Goal: Task Accomplishment & Management: Use online tool/utility

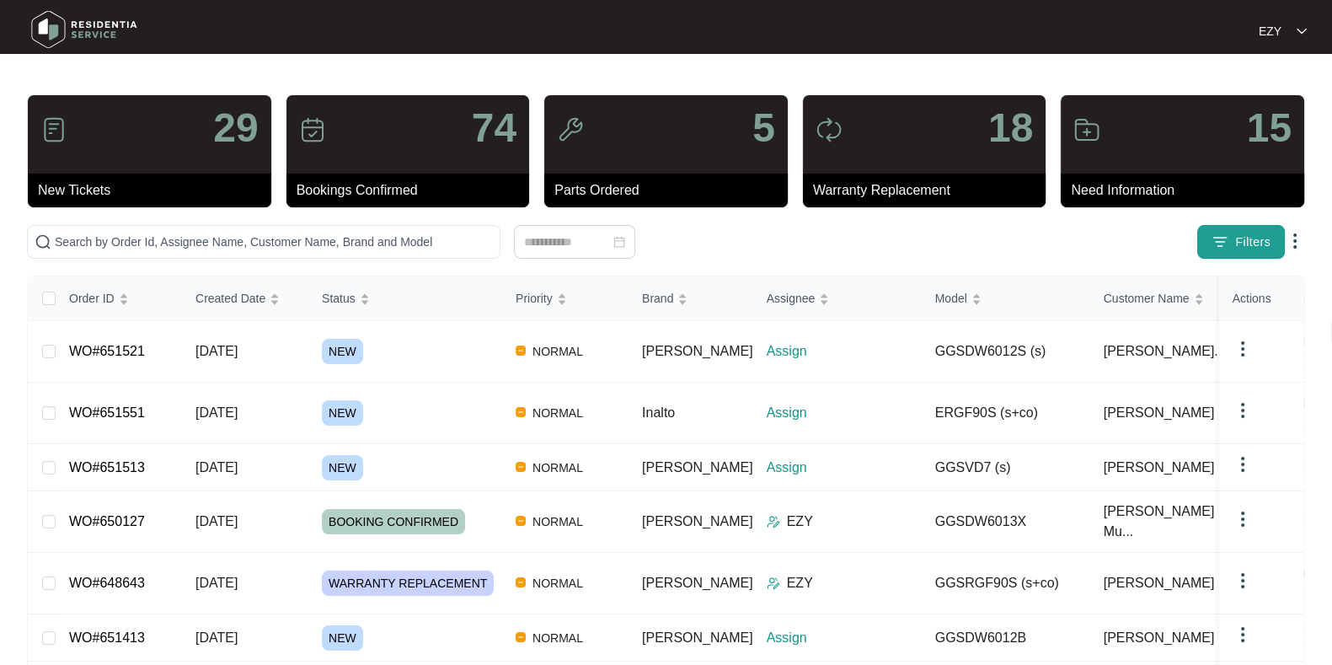
click at [1265, 241] on span "Filters" at bounding box center [1252, 242] width 35 height 18
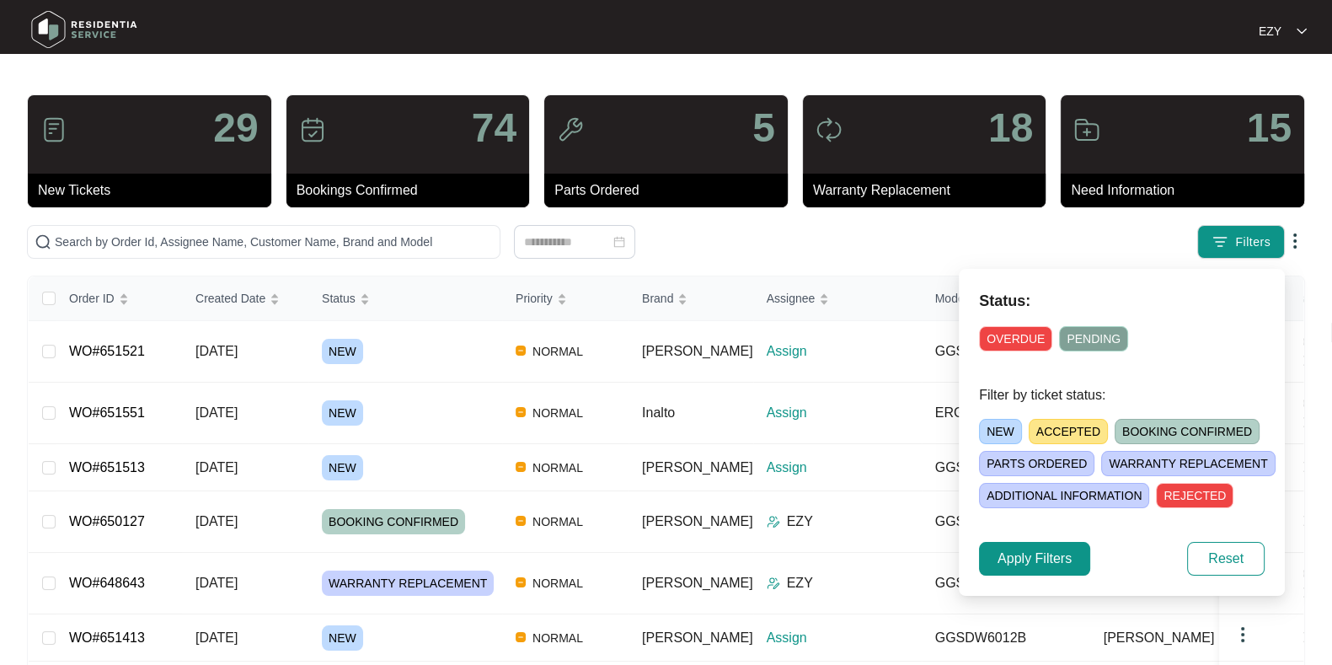
click at [994, 433] on span "NEW" at bounding box center [1000, 431] width 43 height 25
click at [1046, 562] on span "Apply Filters" at bounding box center [1035, 558] width 74 height 20
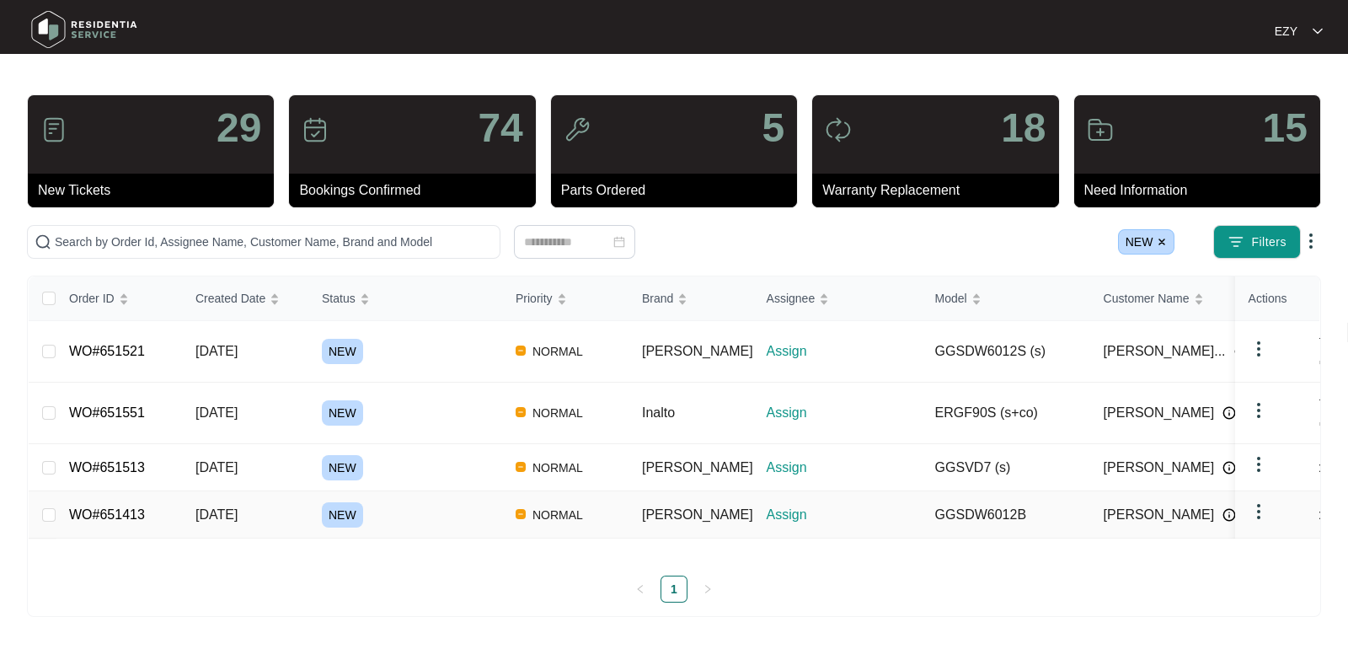
click at [432, 502] on div "NEW" at bounding box center [412, 514] width 180 height 25
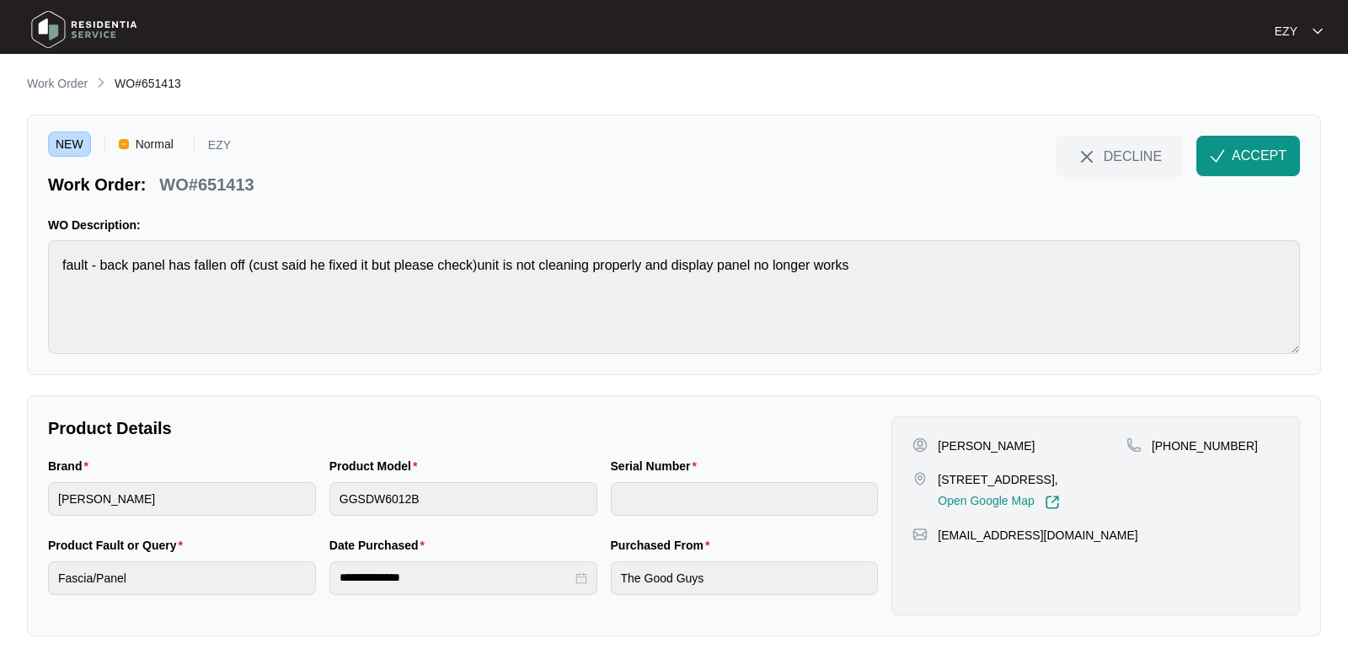
click at [241, 185] on p "WO#651413" at bounding box center [206, 185] width 94 height 24
copy p "651413"
click at [84, 84] on p "Work Order" at bounding box center [57, 83] width 61 height 17
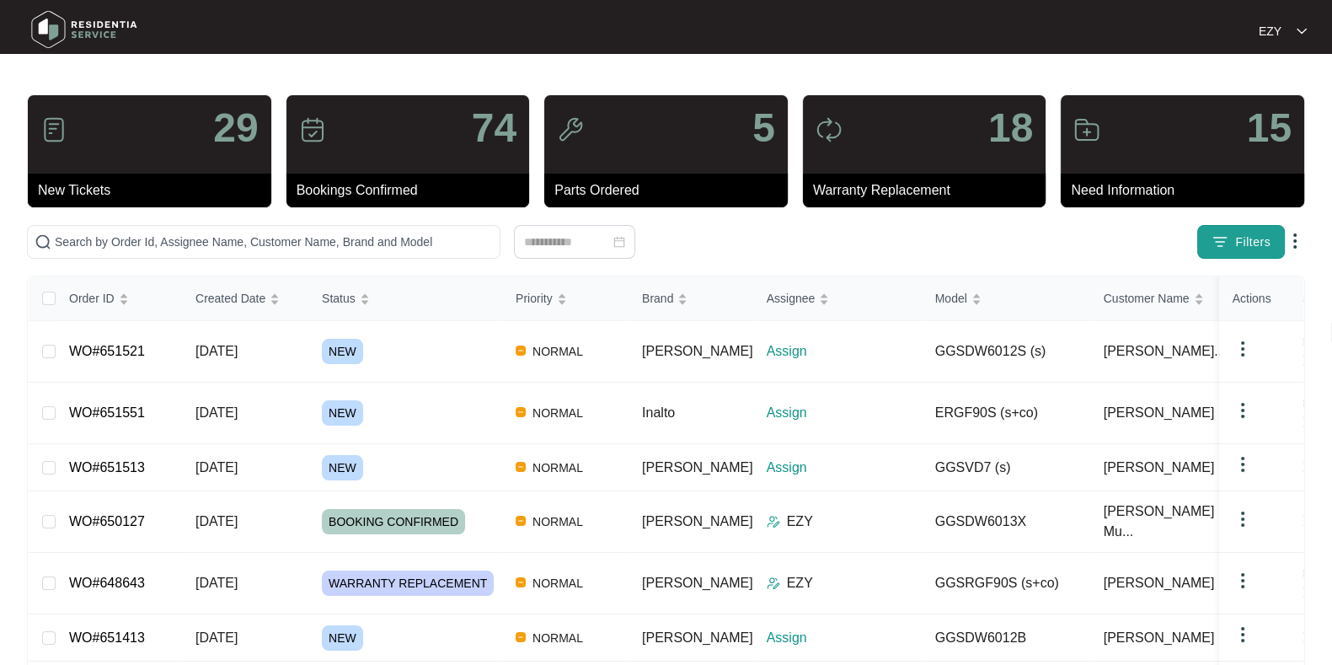
click at [1237, 241] on span "Filters" at bounding box center [1252, 242] width 35 height 18
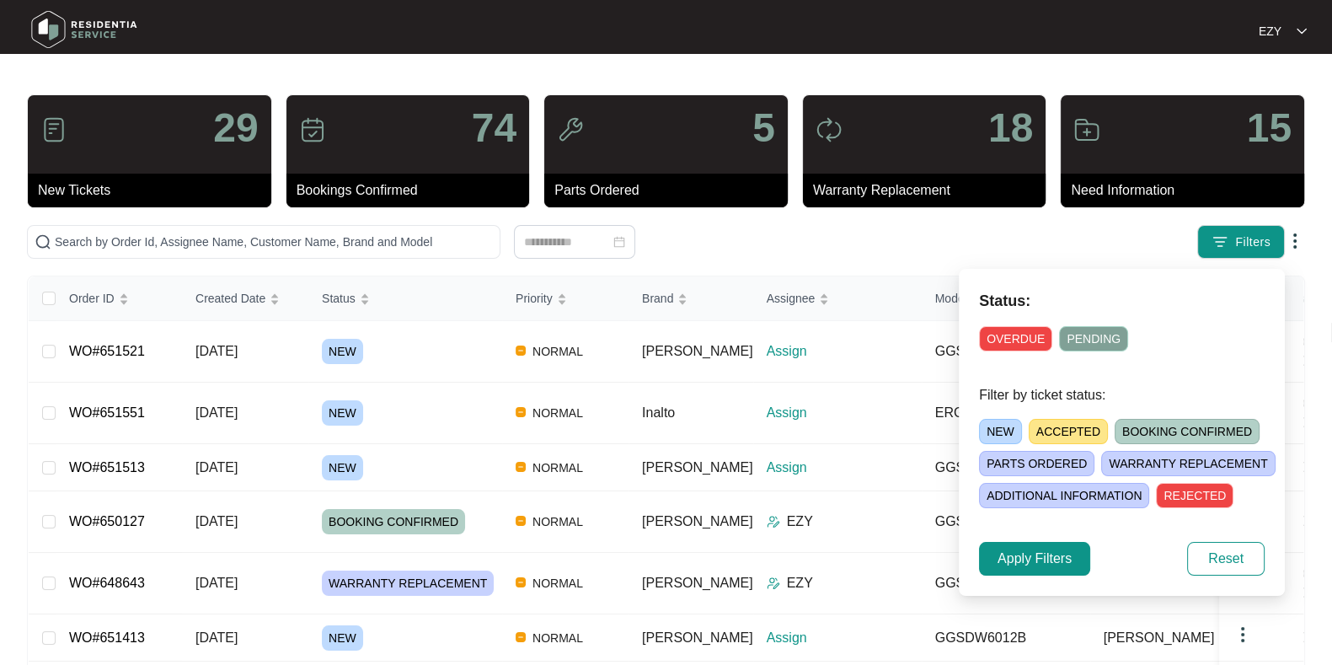
click at [1000, 434] on span "NEW" at bounding box center [1000, 431] width 43 height 25
click at [1025, 562] on span "Apply Filters" at bounding box center [1035, 558] width 74 height 20
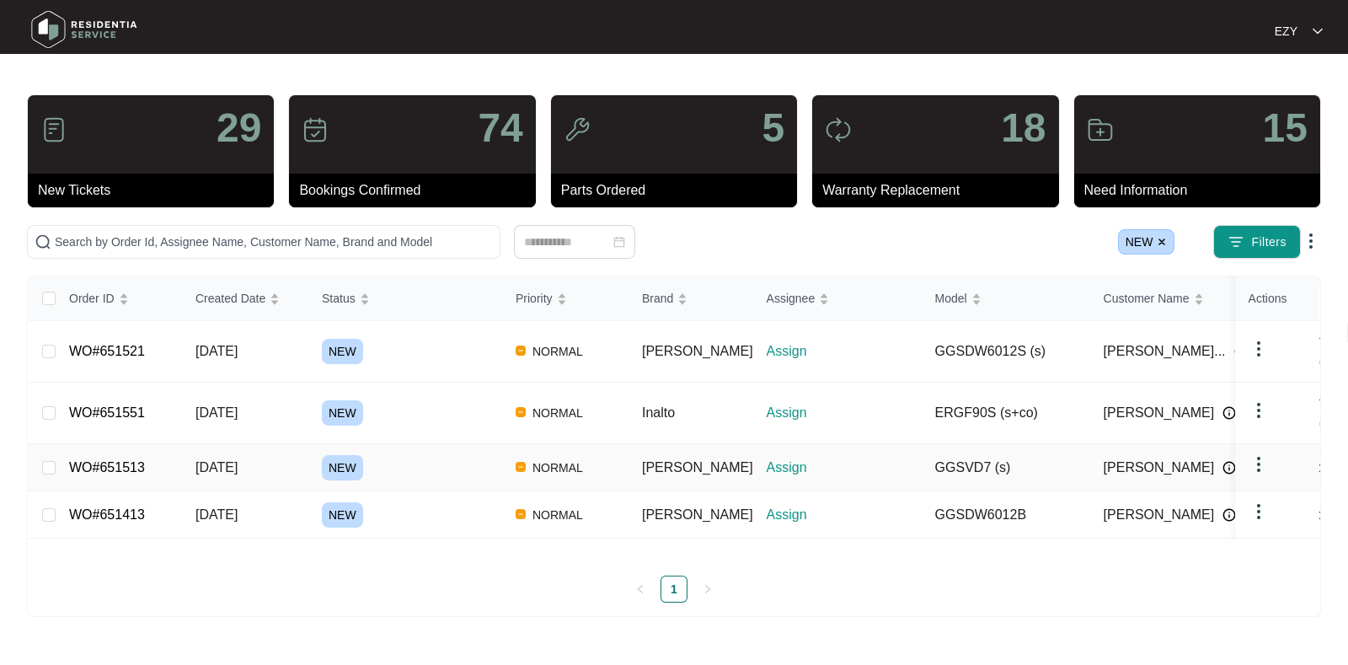
click at [429, 455] on div "NEW" at bounding box center [412, 467] width 180 height 25
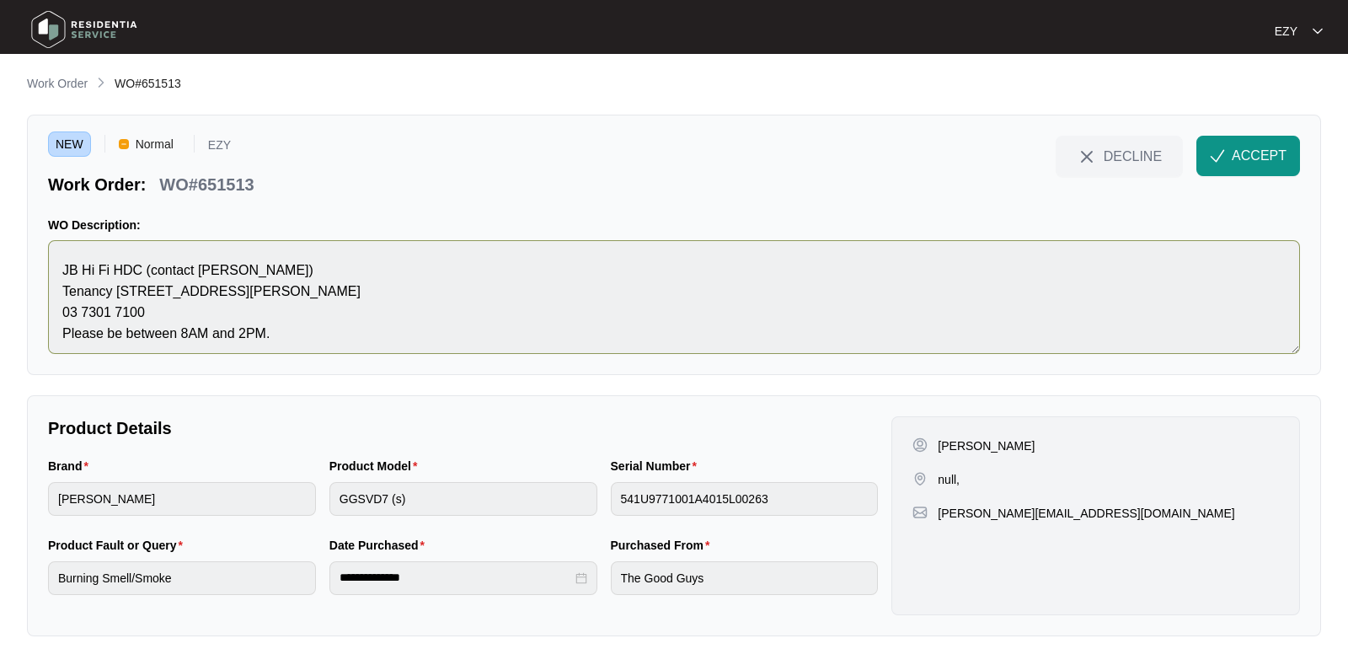
scroll to position [105, 0]
click at [180, 184] on p "WO#651513" at bounding box center [206, 185] width 94 height 24
copy div "WO#651513 DECLINE ACCEPT"
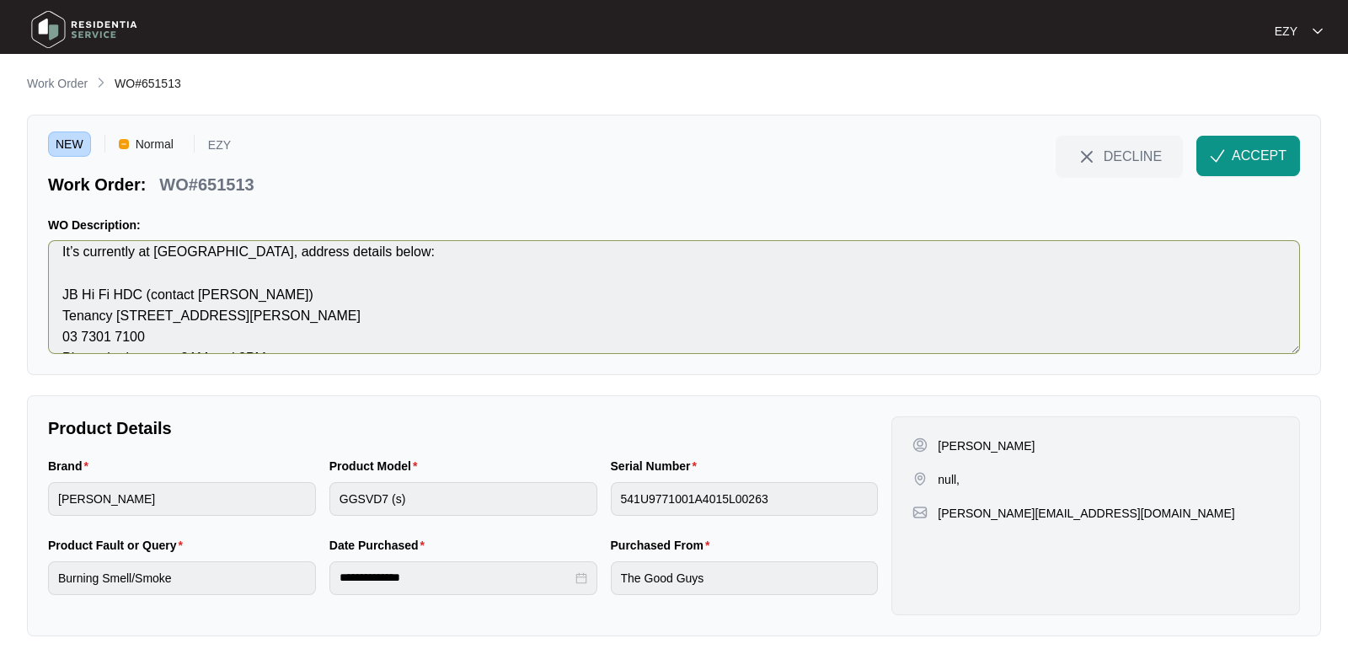
scroll to position [78, 0]
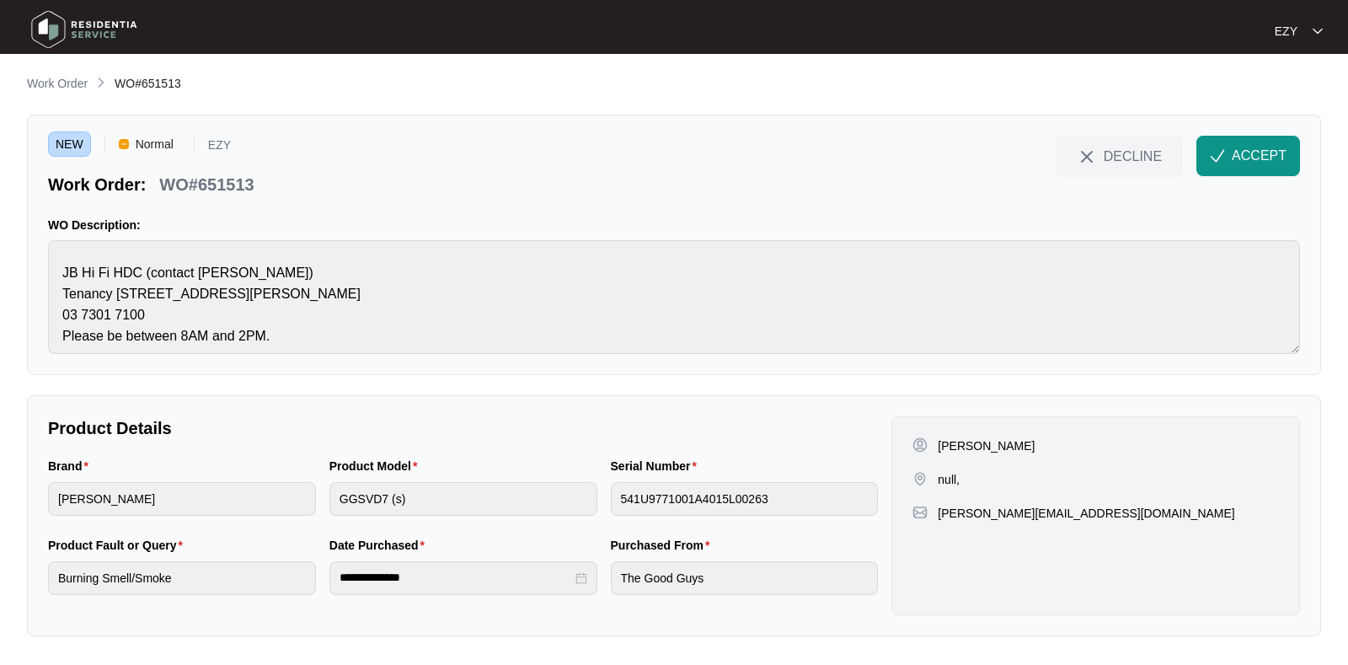
click at [968, 442] on p "[PERSON_NAME]" at bounding box center [986, 445] width 97 height 17
copy p "[PERSON_NAME]"
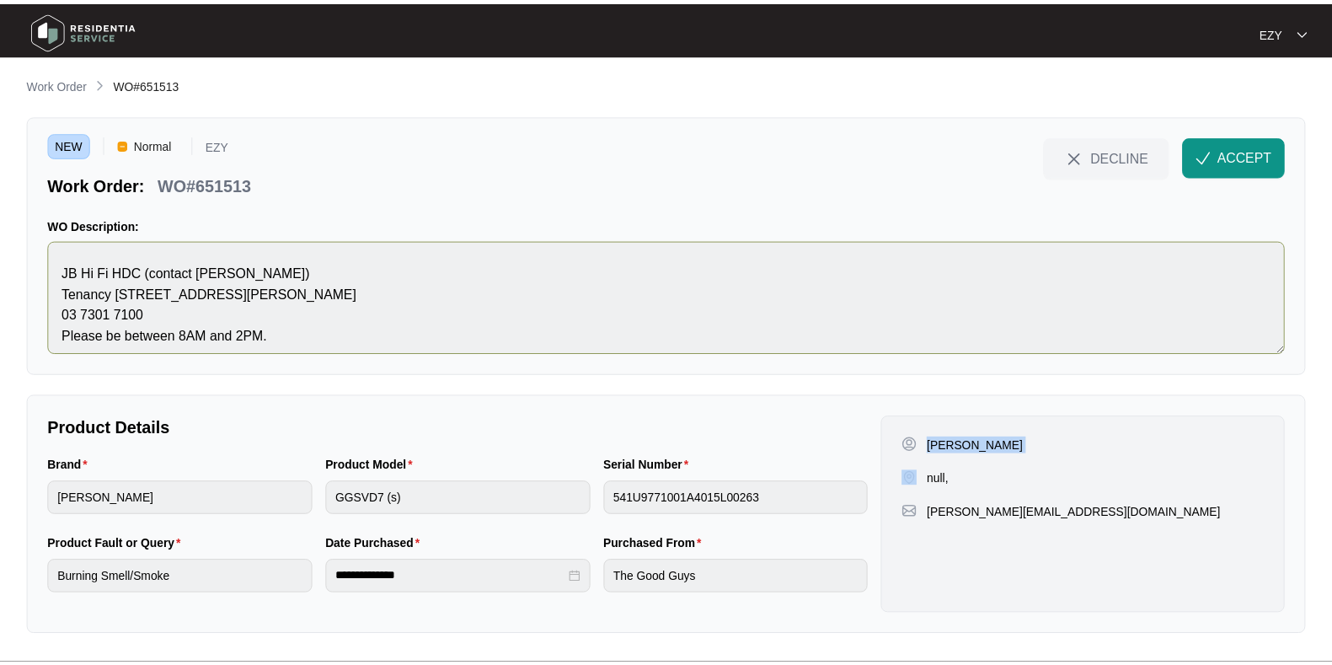
scroll to position [105, 0]
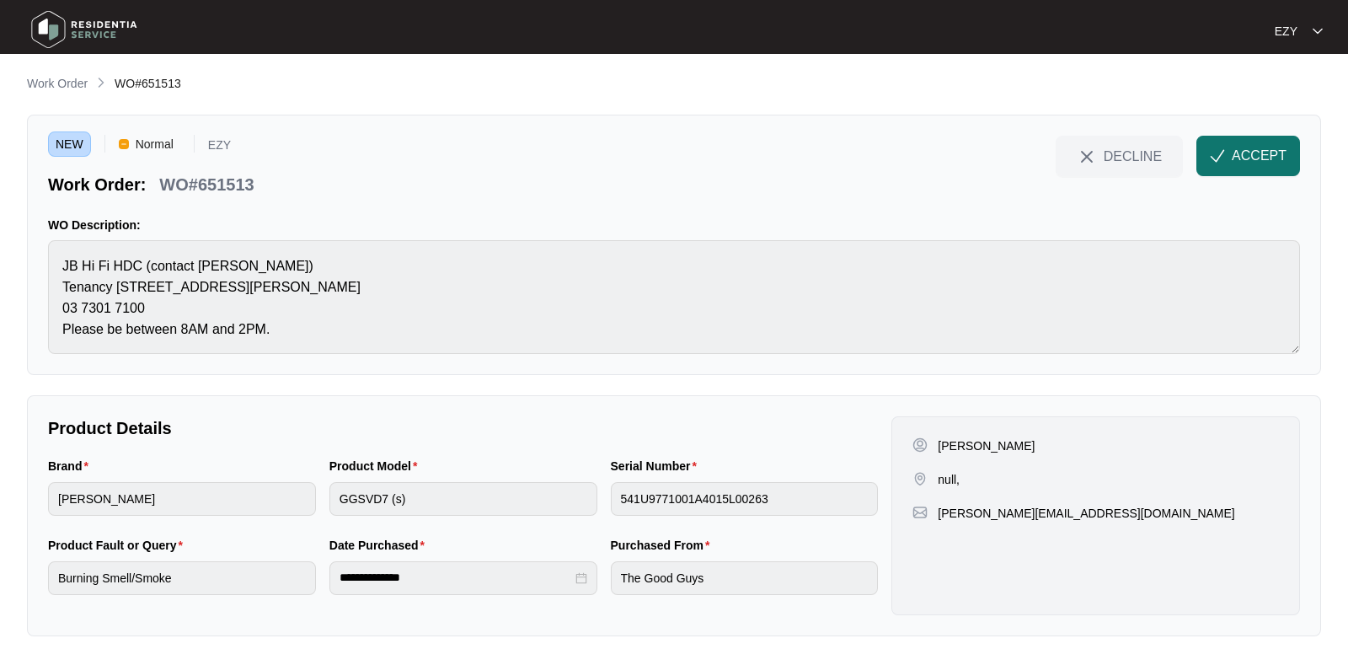
click at [1229, 162] on button "ACCEPT" at bounding box center [1248, 156] width 104 height 40
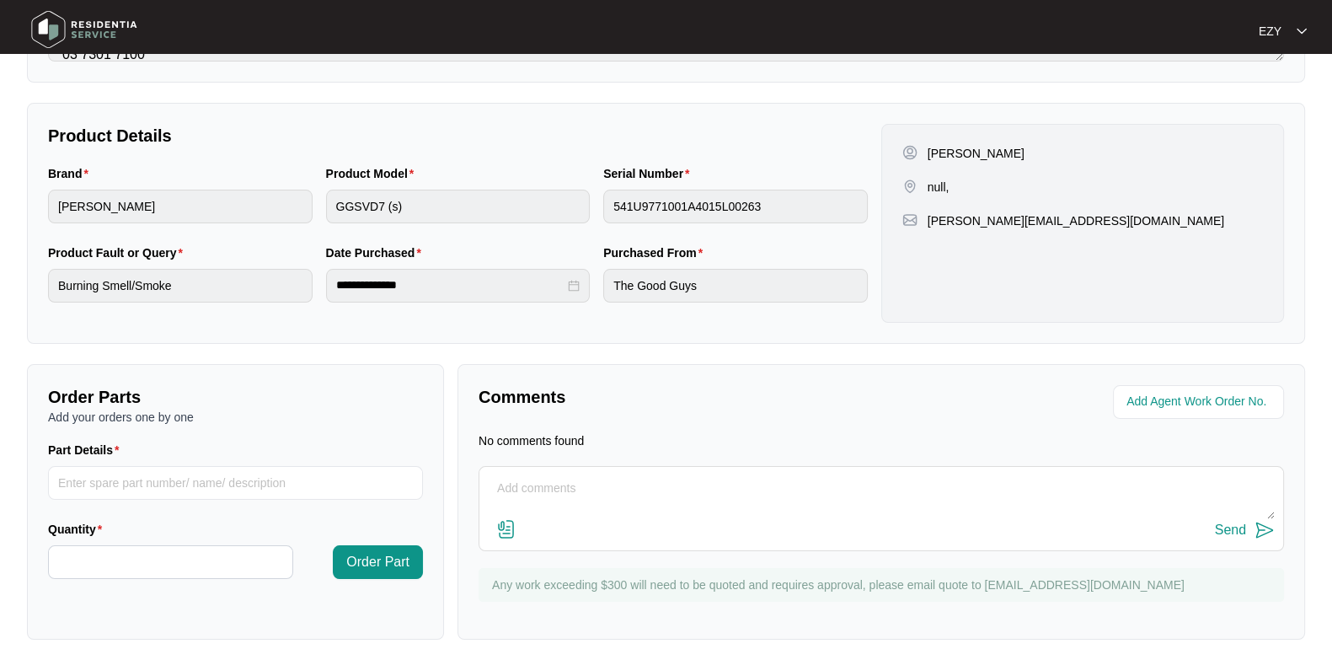
scroll to position [0, 0]
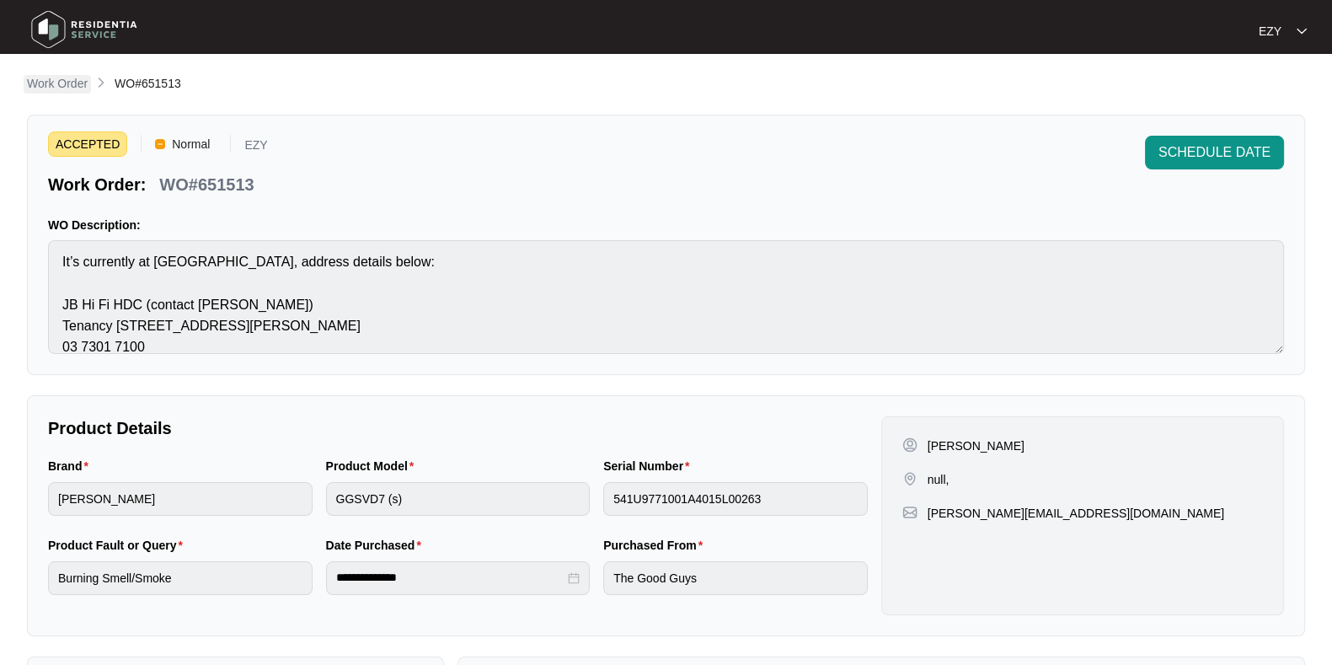
click at [78, 83] on p "Work Order" at bounding box center [57, 83] width 61 height 17
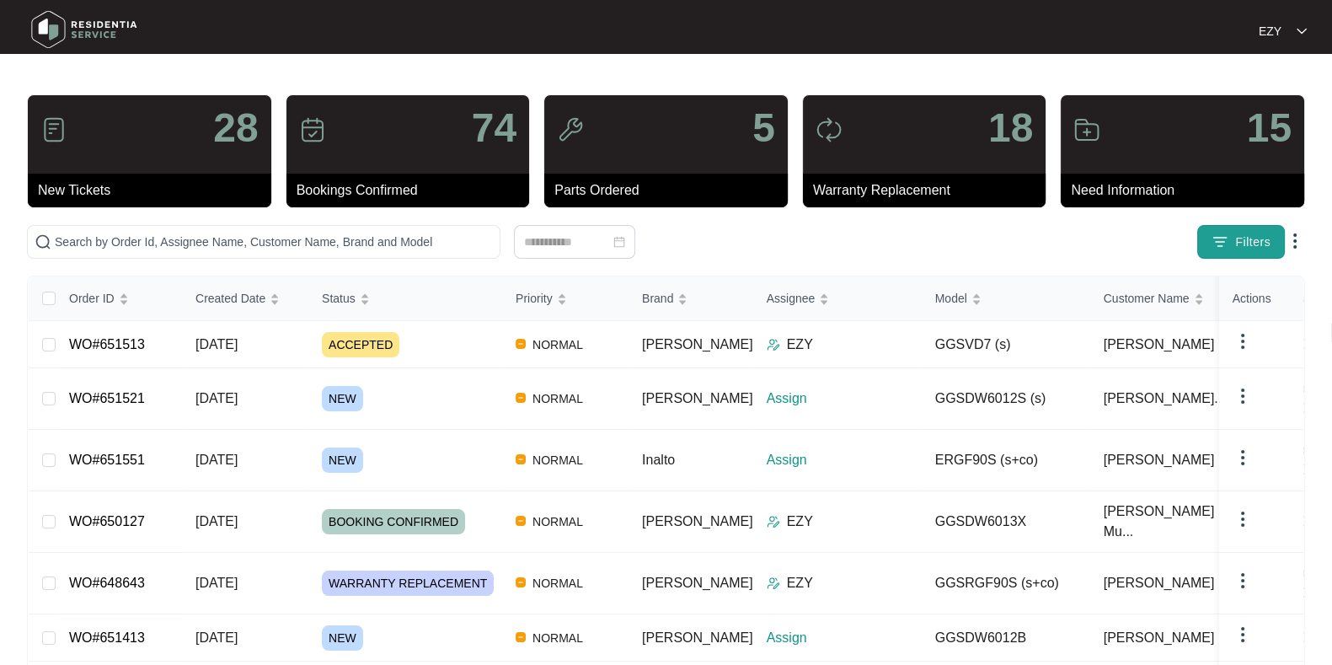
click at [1227, 252] on button "Filters" at bounding box center [1241, 242] width 88 height 34
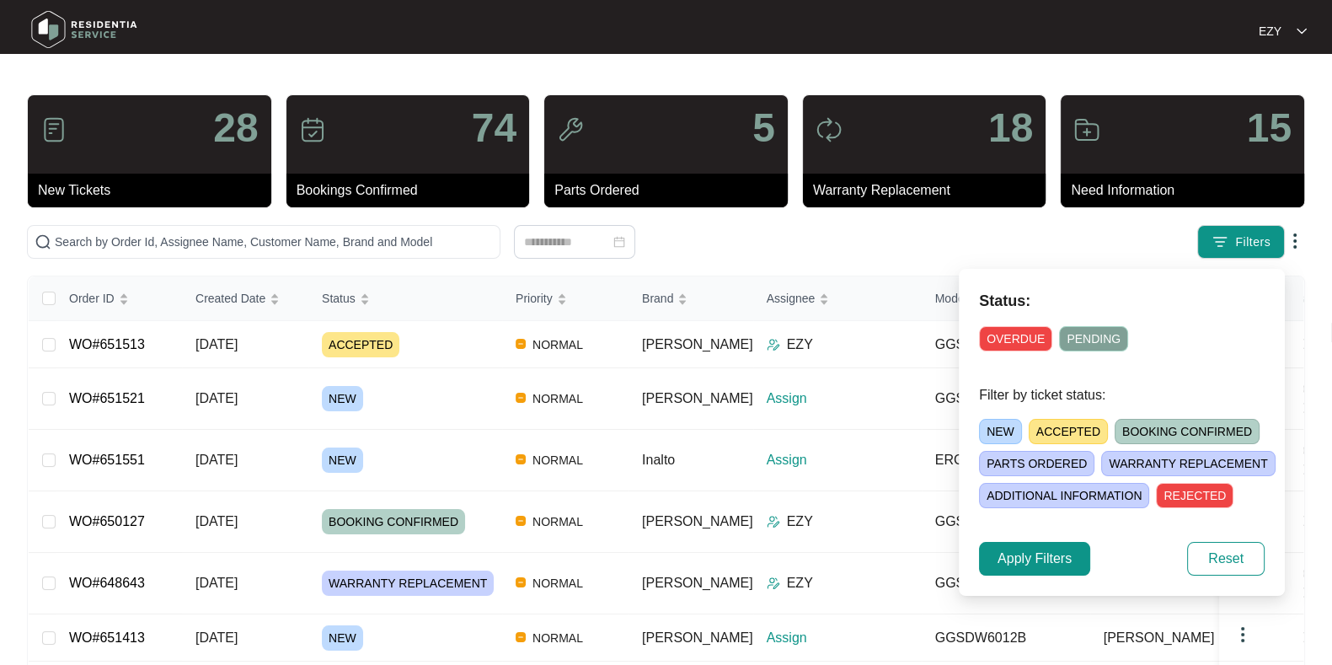
click at [1005, 420] on span "NEW" at bounding box center [1000, 431] width 43 height 25
click at [1036, 549] on span "Apply Filters" at bounding box center [1035, 558] width 74 height 20
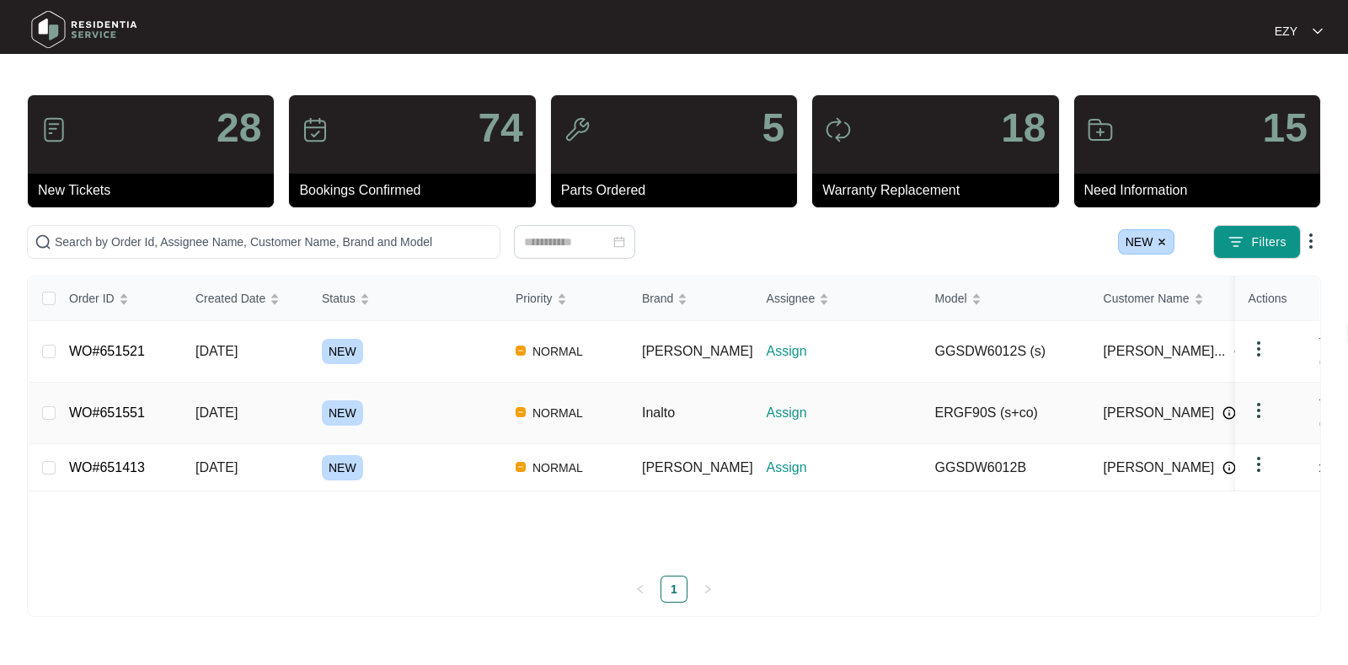
click at [418, 400] on div "NEW" at bounding box center [412, 412] width 180 height 25
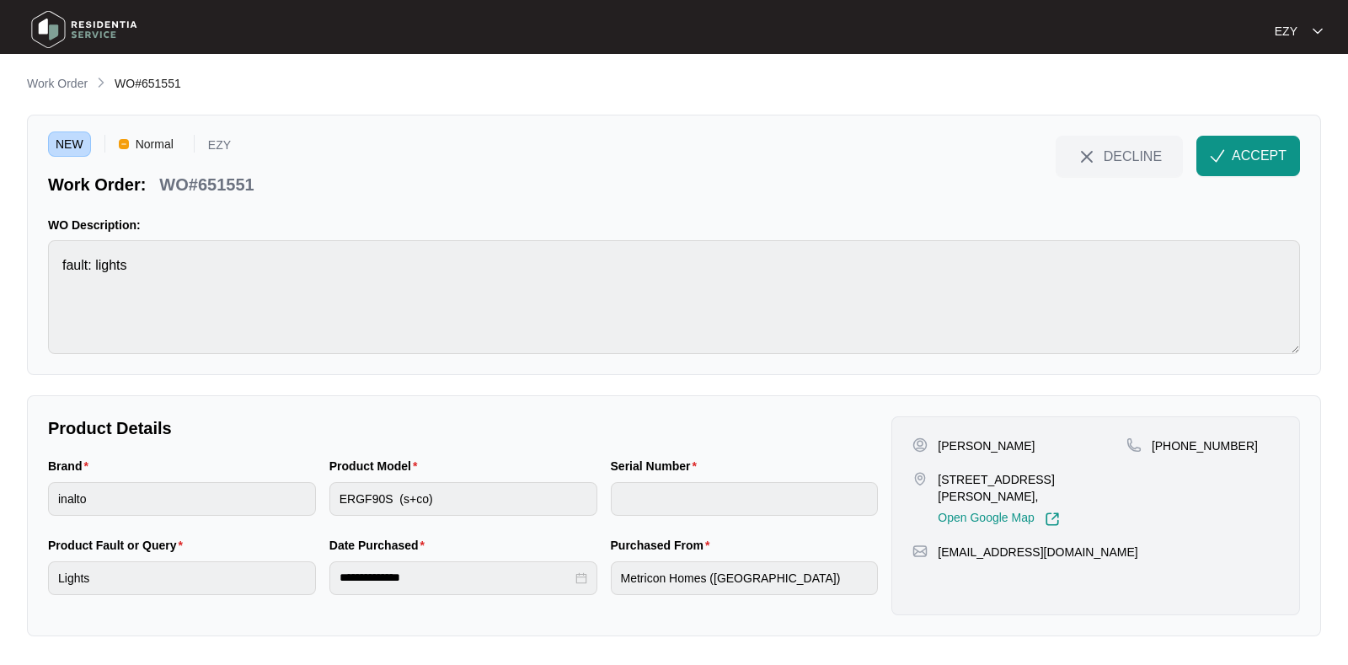
click at [214, 184] on p "WO#651551" at bounding box center [206, 185] width 94 height 24
copy div "WO#651551 DECLINE ACCEPT"
click at [214, 522] on div "Brand inalto" at bounding box center [181, 496] width 281 height 79
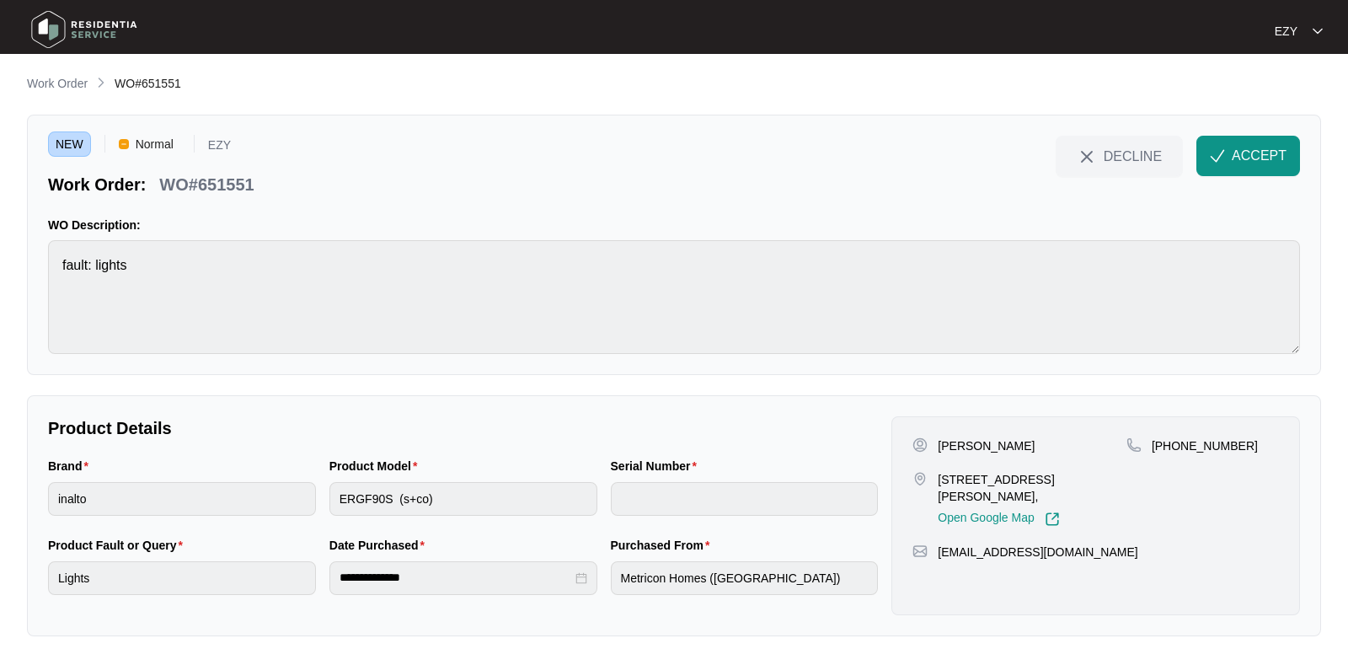
click at [214, 522] on div "Brand inalto" at bounding box center [181, 496] width 281 height 79
click at [950, 447] on p "[PERSON_NAME]" at bounding box center [986, 445] width 97 height 17
copy p "[PERSON_NAME]"
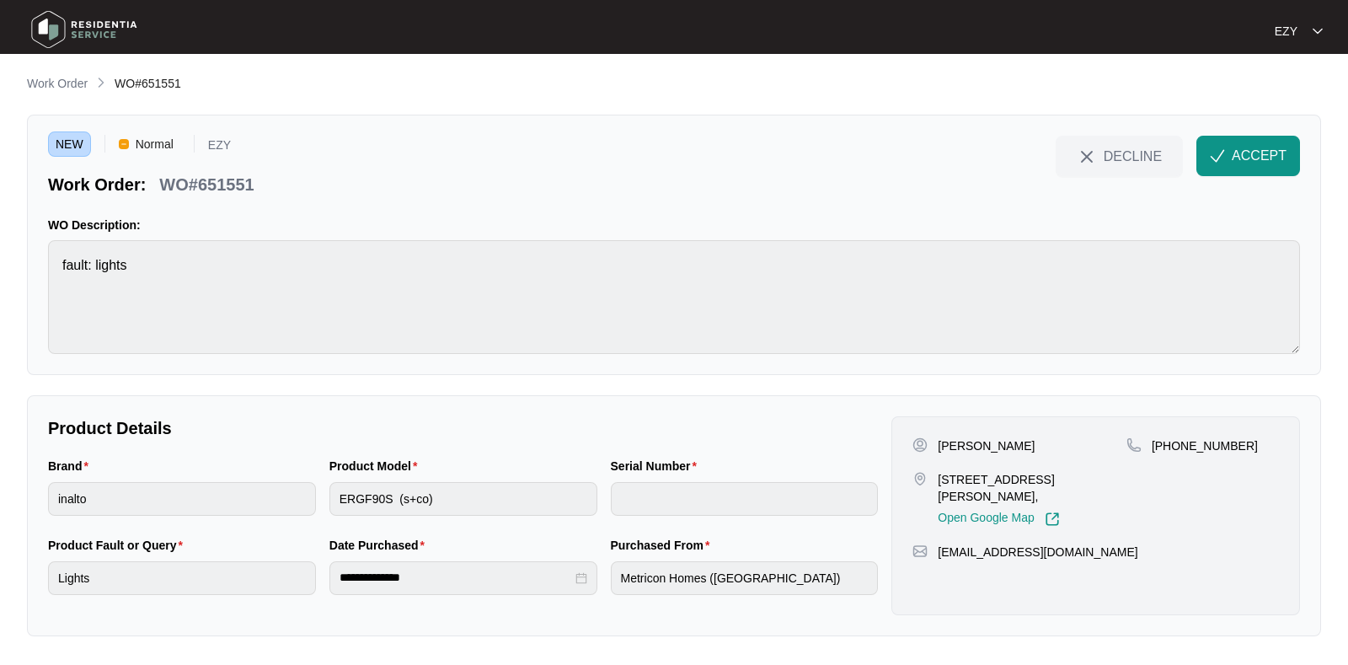
click at [956, 488] on p "[STREET_ADDRESS][PERSON_NAME]," at bounding box center [1032, 488] width 189 height 34
copy p "[STREET_ADDRESS][PERSON_NAME],"
drag, startPoint x: 1272, startPoint y: 449, endPoint x: 1169, endPoint y: 452, distance: 103.7
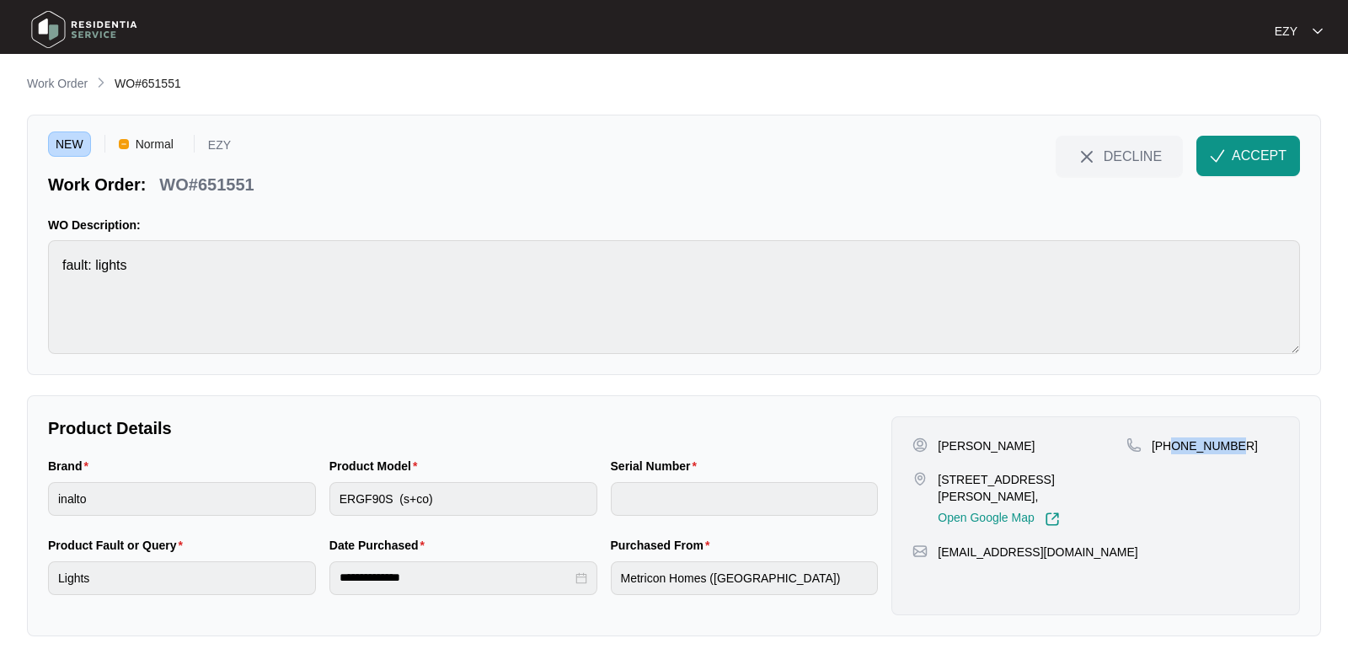
click at [1169, 452] on div "[PHONE_NUMBER]" at bounding box center [1202, 445] width 152 height 17
copy p "470235090"
click at [1224, 157] on img "button" at bounding box center [1217, 155] width 15 height 15
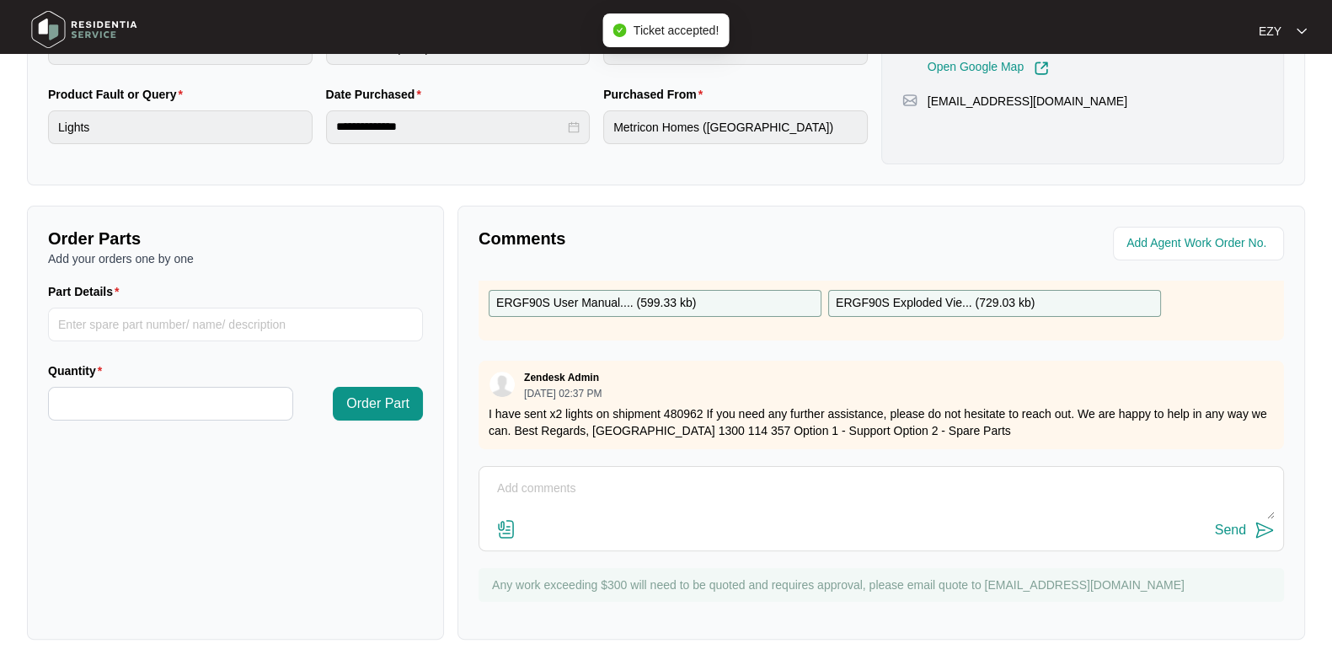
scroll to position [50, 0]
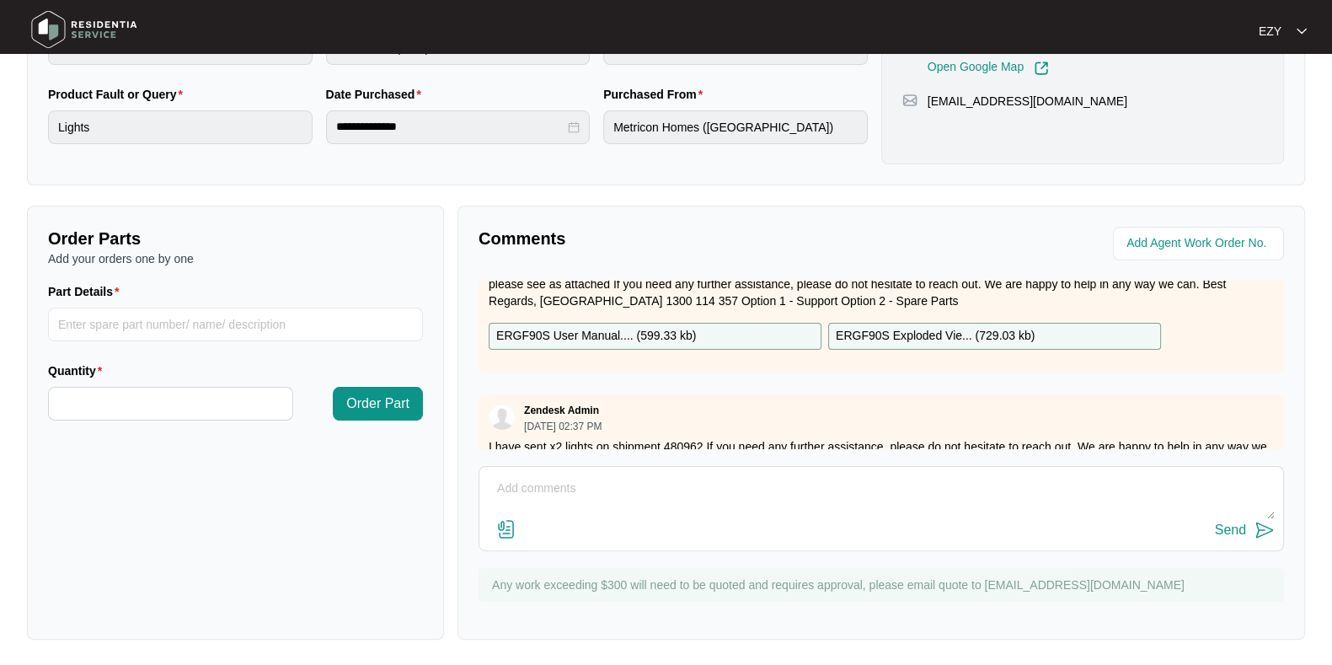
click at [628, 333] on p "ERGF90S User Manual.... ( 599.33 kb )" at bounding box center [596, 336] width 200 height 19
click at [856, 335] on p "ERGF90S Exploded Vie... ( 729.03 kb )" at bounding box center [935, 336] width 199 height 19
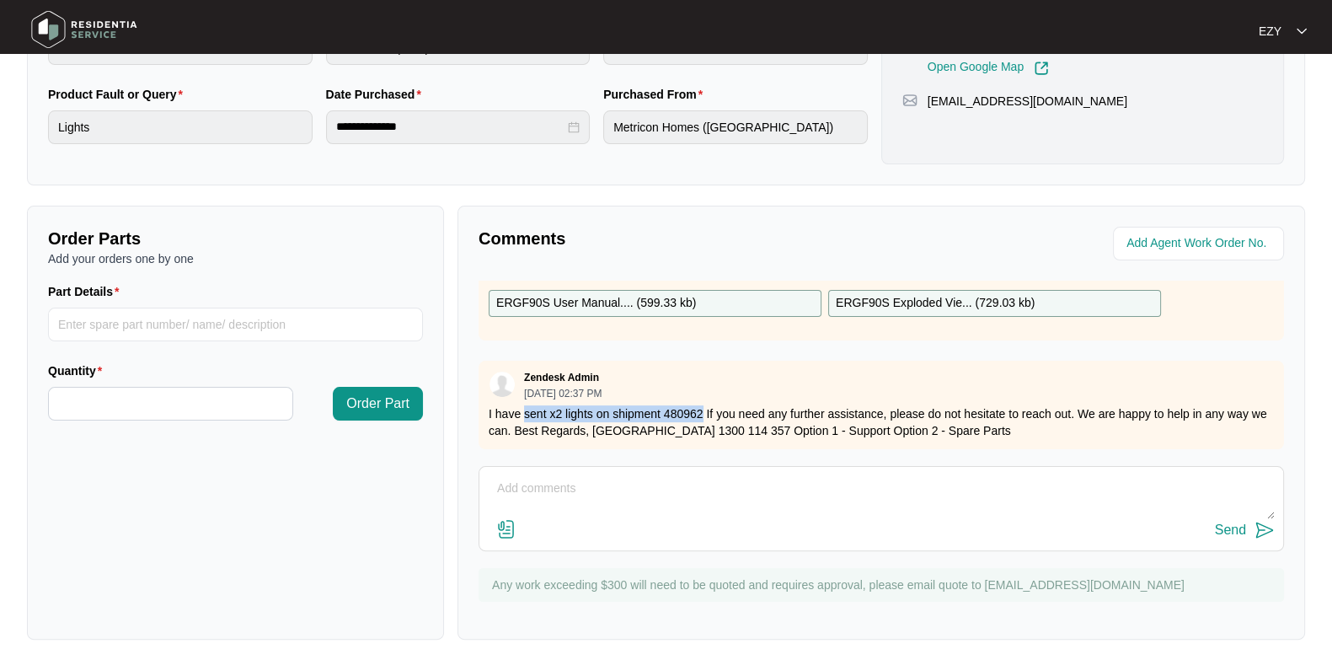
drag, startPoint x: 522, startPoint y: 397, endPoint x: 701, endPoint y: 389, distance: 178.8
click at [701, 405] on p "I have sent x2 lights on shipment 480962 If you need any further assistance, pl…" at bounding box center [881, 422] width 785 height 34
copy p "sent x2 lights on shipment 480962"
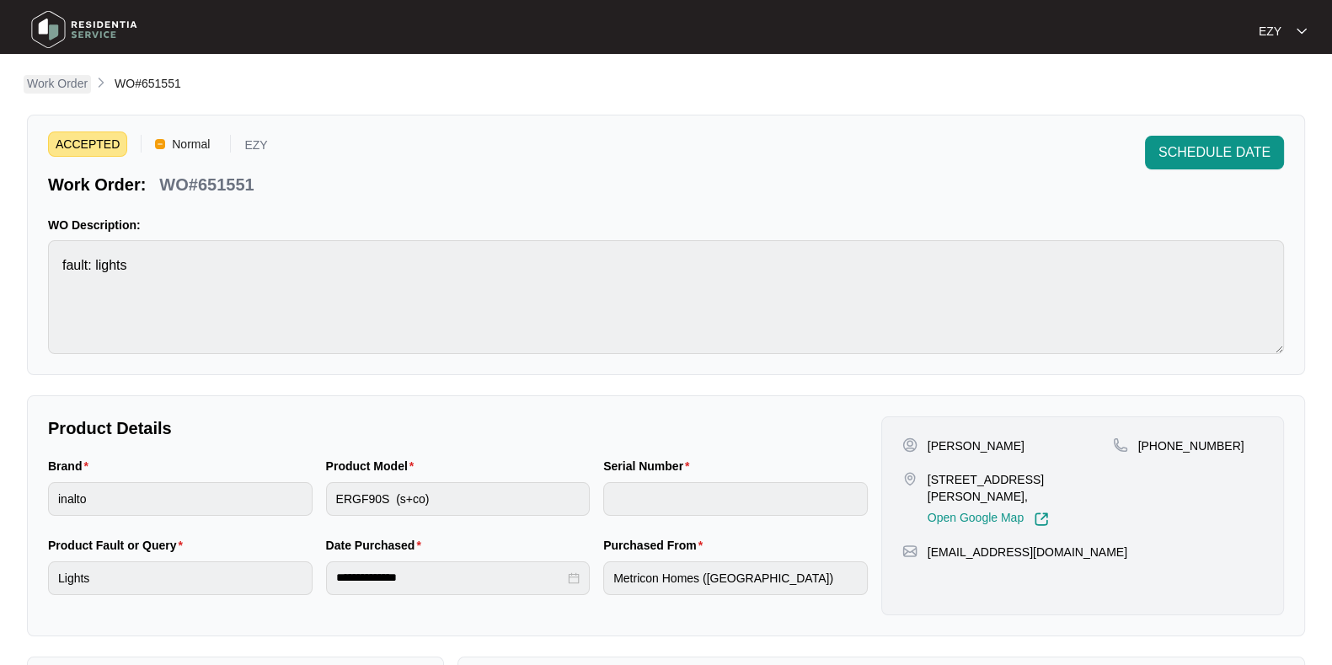
click at [51, 86] on p "Work Order" at bounding box center [57, 83] width 61 height 17
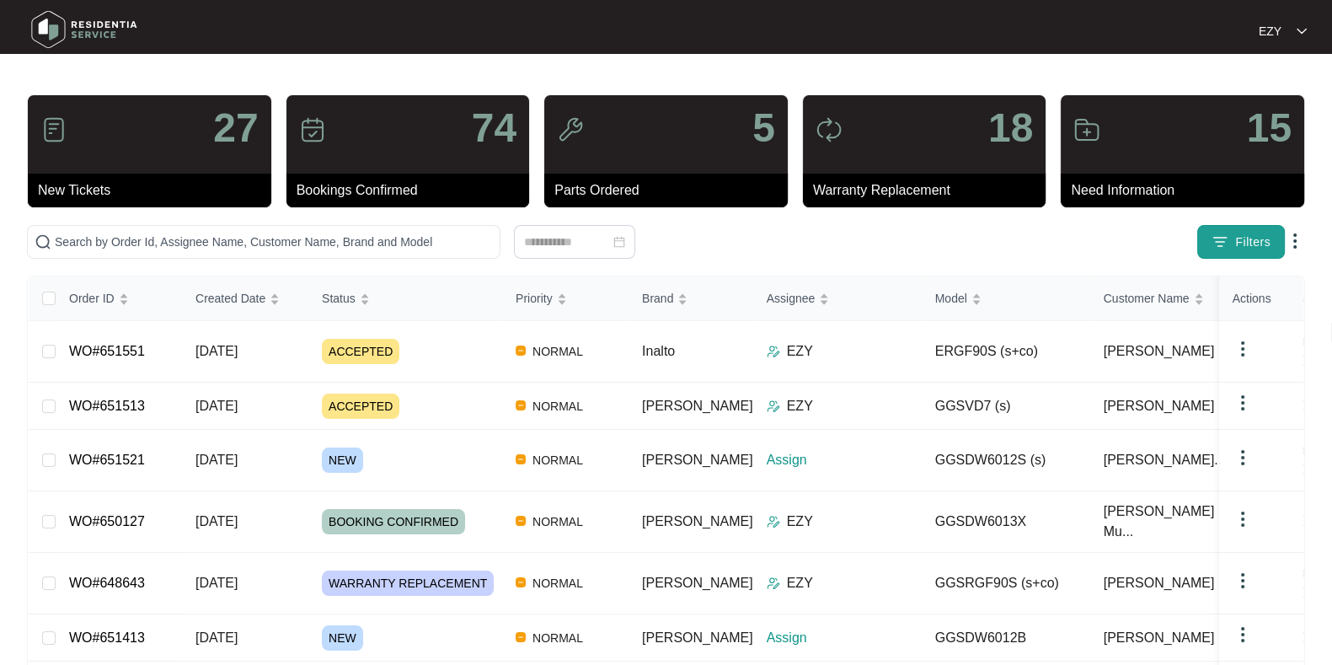
click at [1234, 241] on button "Filters" at bounding box center [1241, 242] width 88 height 34
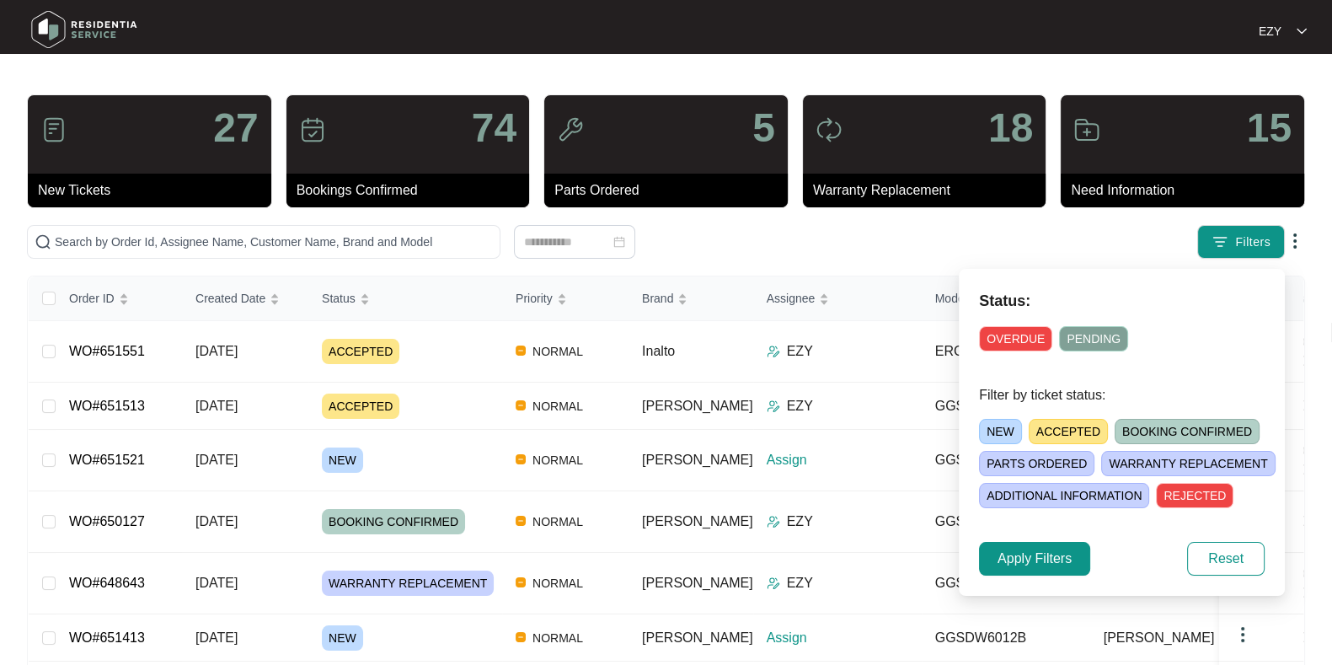
click at [988, 425] on span "NEW" at bounding box center [1000, 431] width 43 height 25
click at [1042, 554] on span "Apply Filters" at bounding box center [1035, 558] width 74 height 20
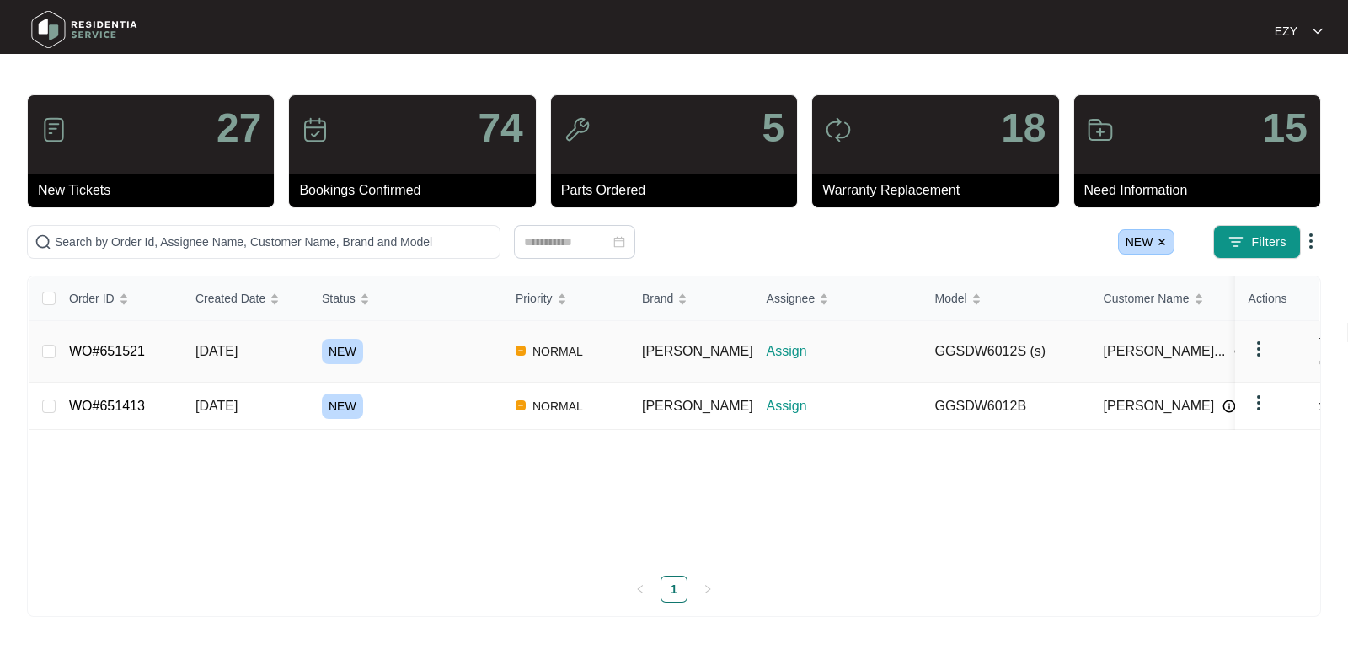
click at [441, 344] on div "NEW" at bounding box center [412, 351] width 180 height 25
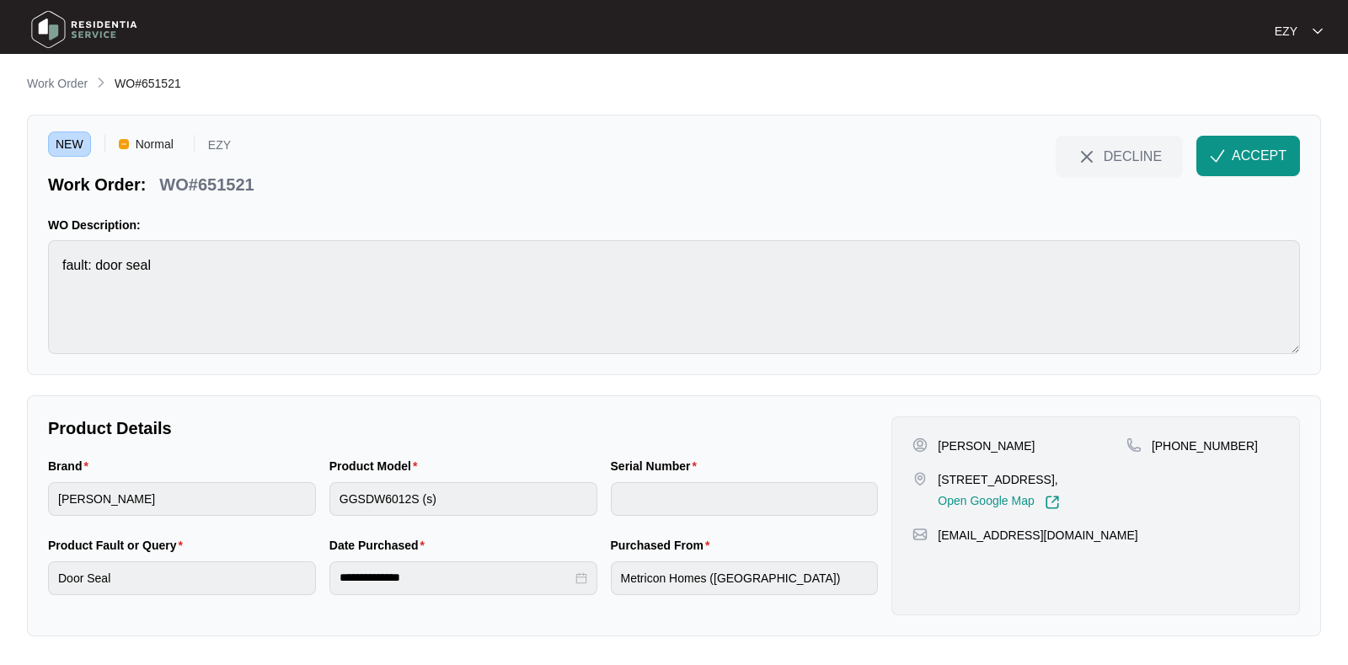
click at [189, 179] on p "WO#651521" at bounding box center [206, 185] width 94 height 24
copy div "WO#651521 DECLINE ACCEPT"
click at [960, 449] on p "[PERSON_NAME]" at bounding box center [986, 445] width 97 height 17
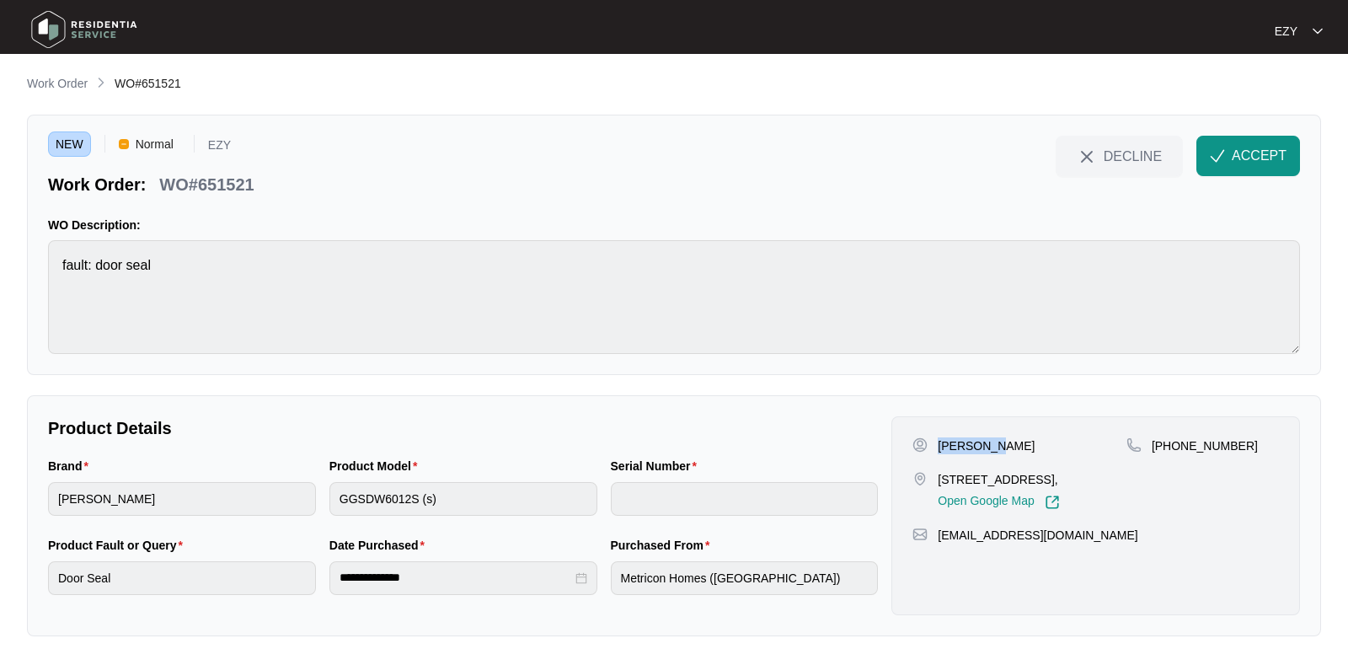
click at [960, 449] on p "[PERSON_NAME]" at bounding box center [986, 445] width 97 height 17
copy p "[PERSON_NAME]"
click at [951, 488] on p "[STREET_ADDRESS]," at bounding box center [998, 479] width 121 height 17
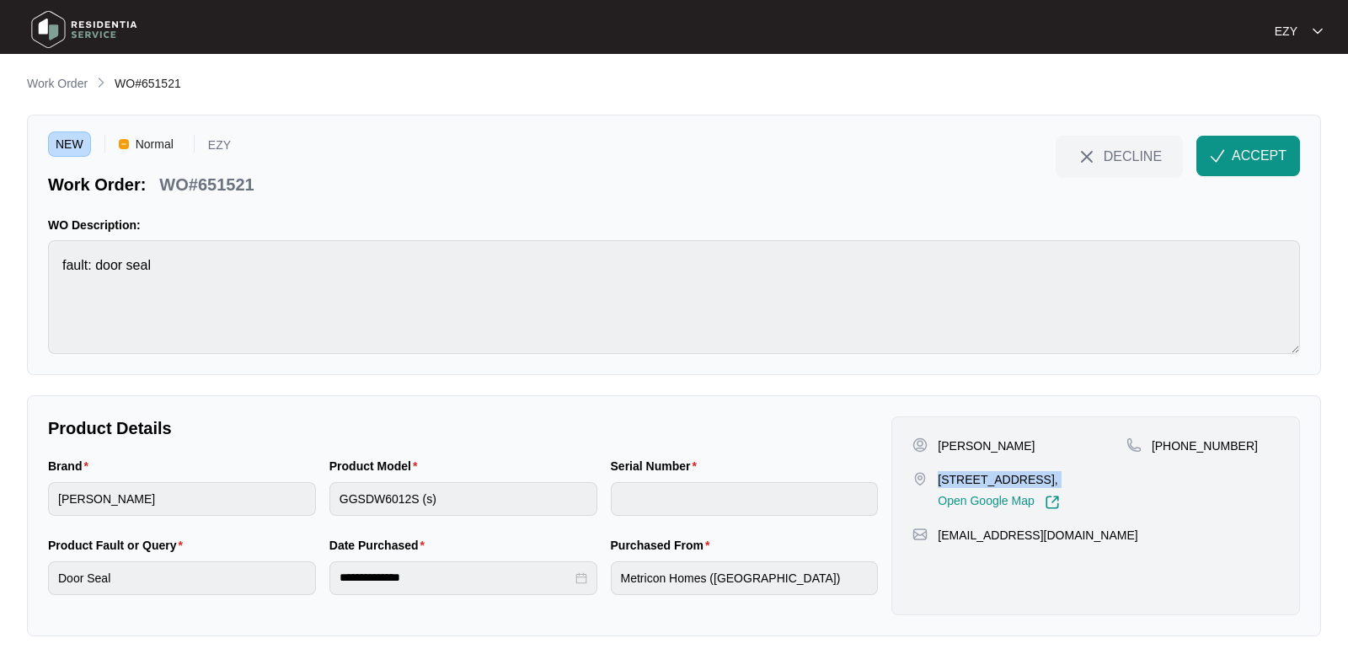
click at [951, 488] on p "[STREET_ADDRESS]," at bounding box center [998, 479] width 121 height 17
drag, startPoint x: 1268, startPoint y: 446, endPoint x: 1173, endPoint y: 455, distance: 95.7
click at [1173, 455] on div "[PHONE_NUMBER]" at bounding box center [1202, 473] width 152 height 72
click at [1235, 150] on span "ACCEPT" at bounding box center [1259, 156] width 55 height 20
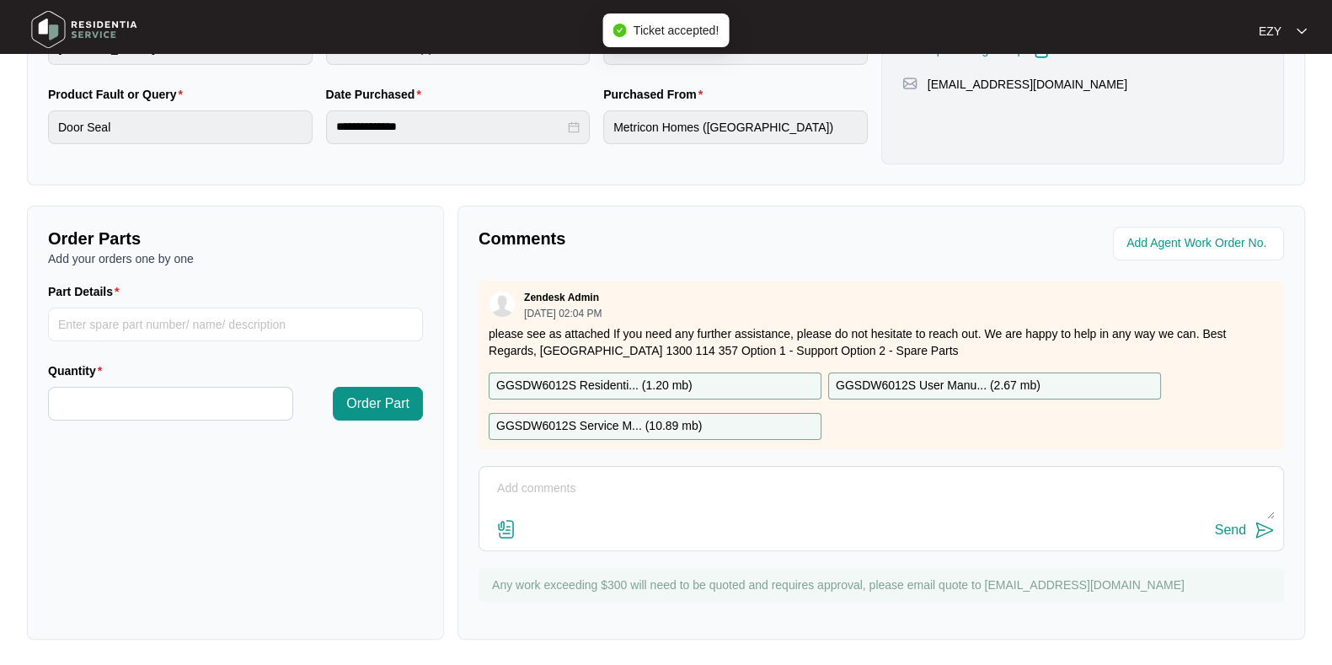
scroll to position [29, 0]
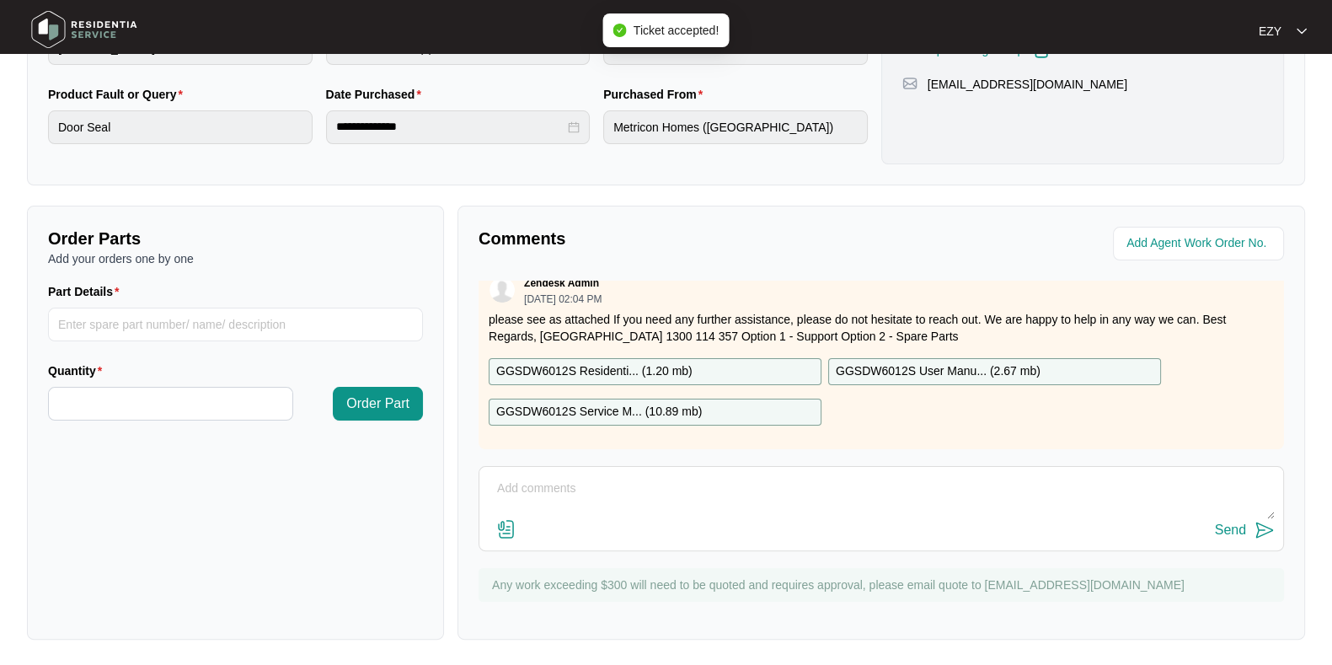
click at [601, 362] on p "GGSDW6012S Residenti... ( 1.20 mb )" at bounding box center [594, 371] width 196 height 19
click at [626, 403] on p "GGSDW6012S Service M... ( 10.89 mb )" at bounding box center [599, 412] width 206 height 19
click at [880, 362] on p "GGSDW6012S User Manu... ( 2.67 mb )" at bounding box center [938, 371] width 205 height 19
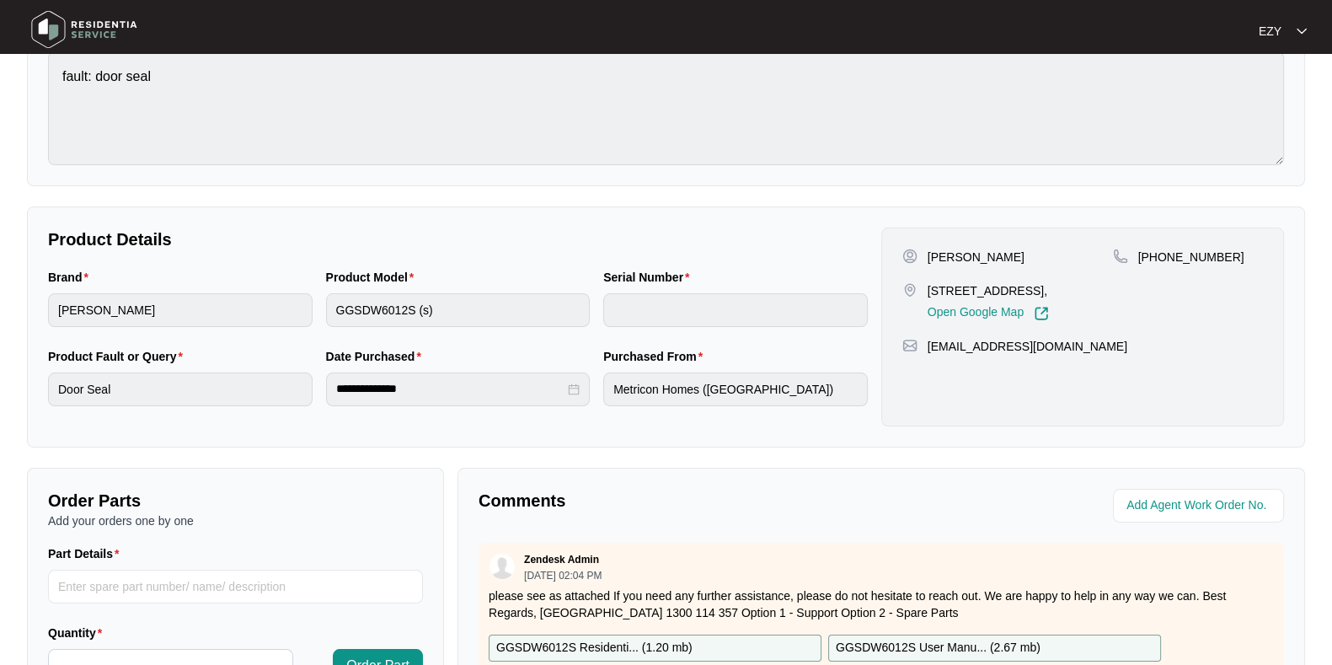
scroll to position [0, 0]
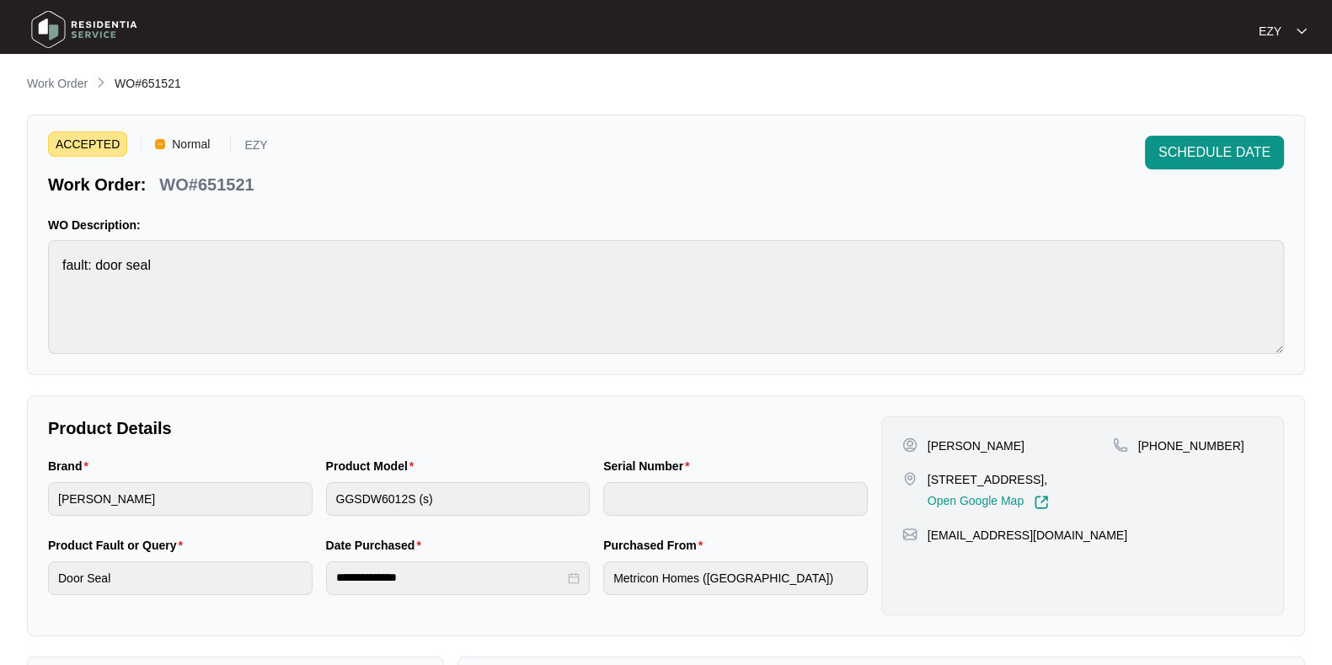
click at [50, 98] on div "**********" at bounding box center [666, 582] width 1278 height 1016
click at [48, 95] on div "**********" at bounding box center [666, 582] width 1278 height 1016
click at [51, 90] on p "Work Order" at bounding box center [57, 83] width 61 height 17
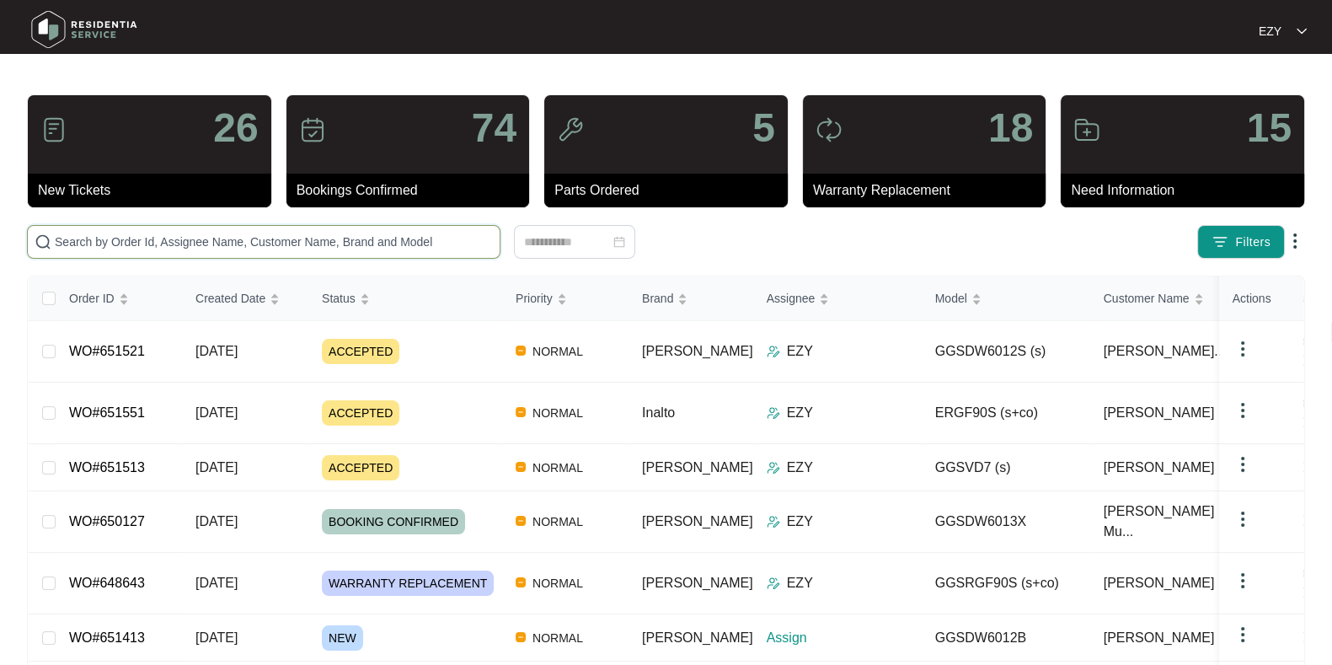
click at [445, 238] on input "text" at bounding box center [274, 242] width 438 height 19
paste input "643185"
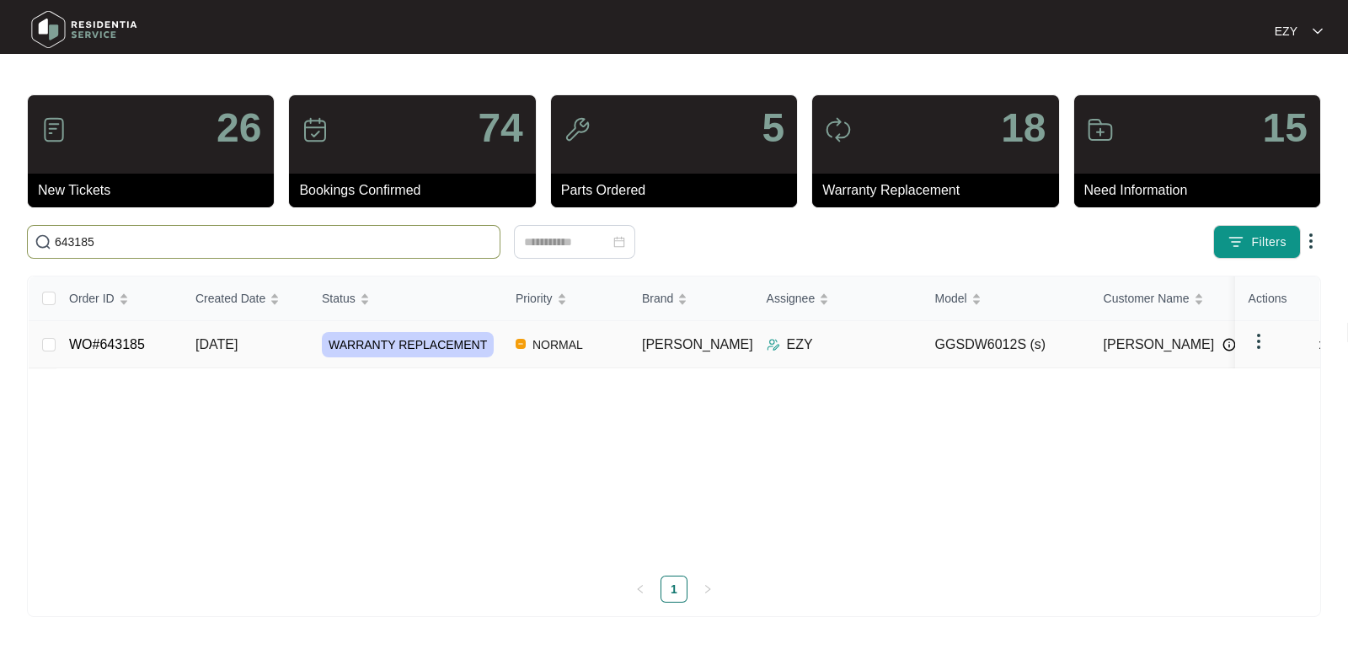
type input "643185"
click at [508, 347] on td "NORMAL" at bounding box center [565, 344] width 126 height 47
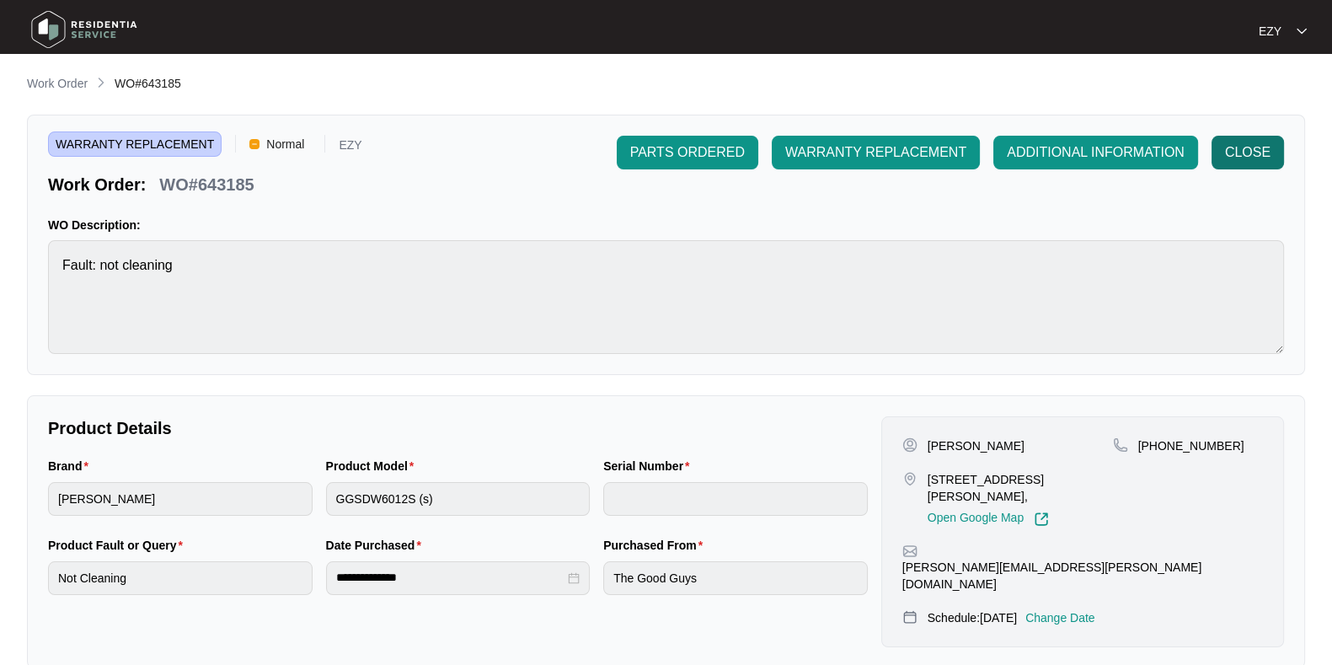
click at [1215, 154] on button "CLOSE" at bounding box center [1248, 153] width 72 height 34
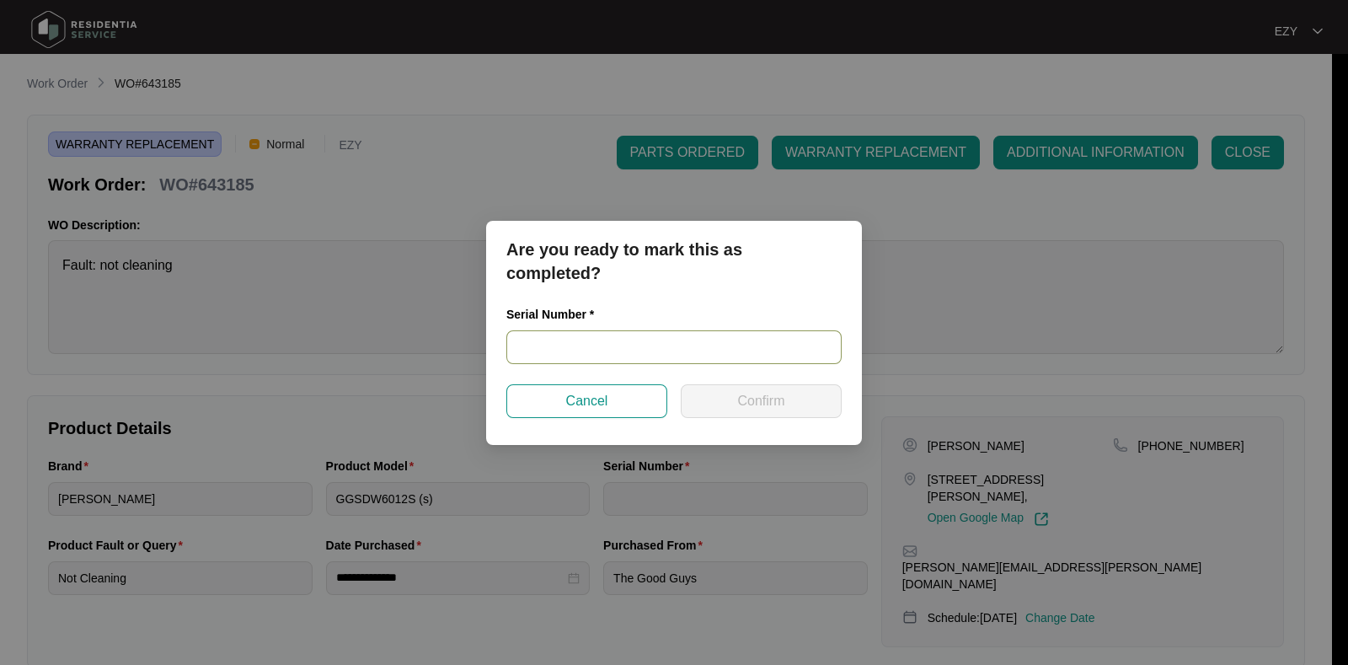
click at [662, 347] on input "text" at bounding box center [673, 347] width 335 height 34
paste input "23087084060100021"
click at [662, 347] on input "23087084060100021" at bounding box center [673, 347] width 335 height 34
type input "23087084060100021"
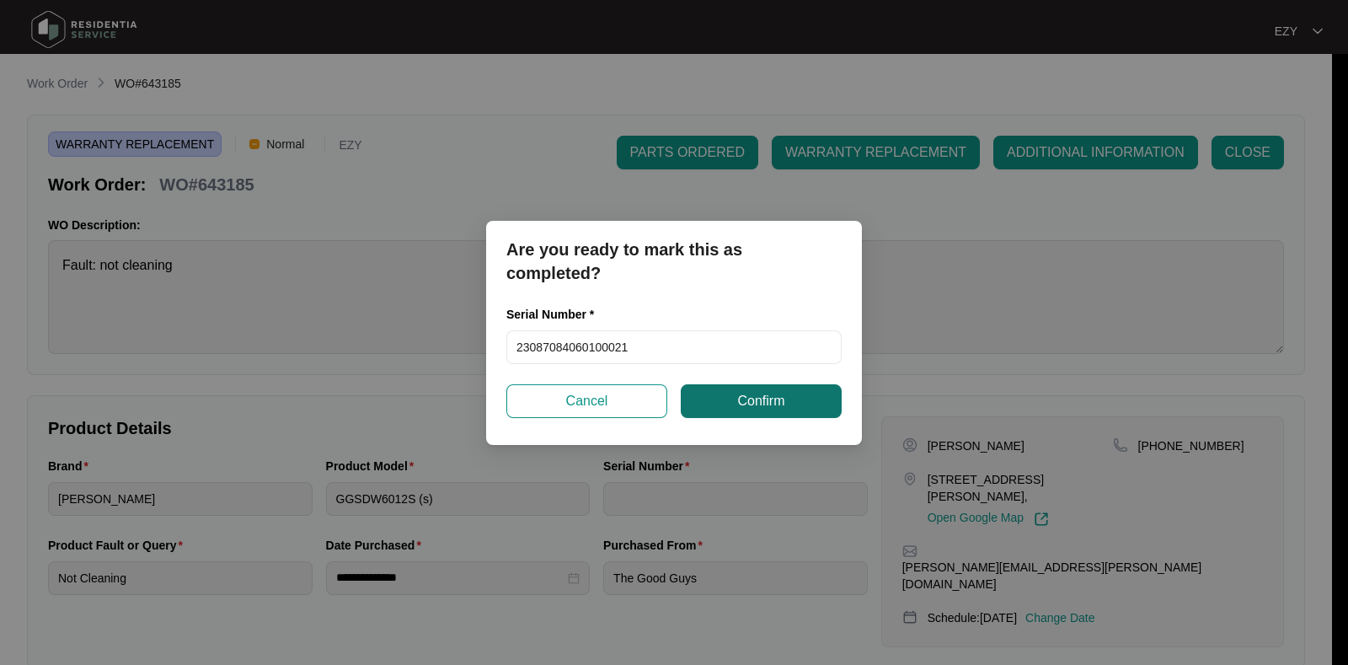
click at [722, 405] on button "Confirm" at bounding box center [761, 401] width 161 height 34
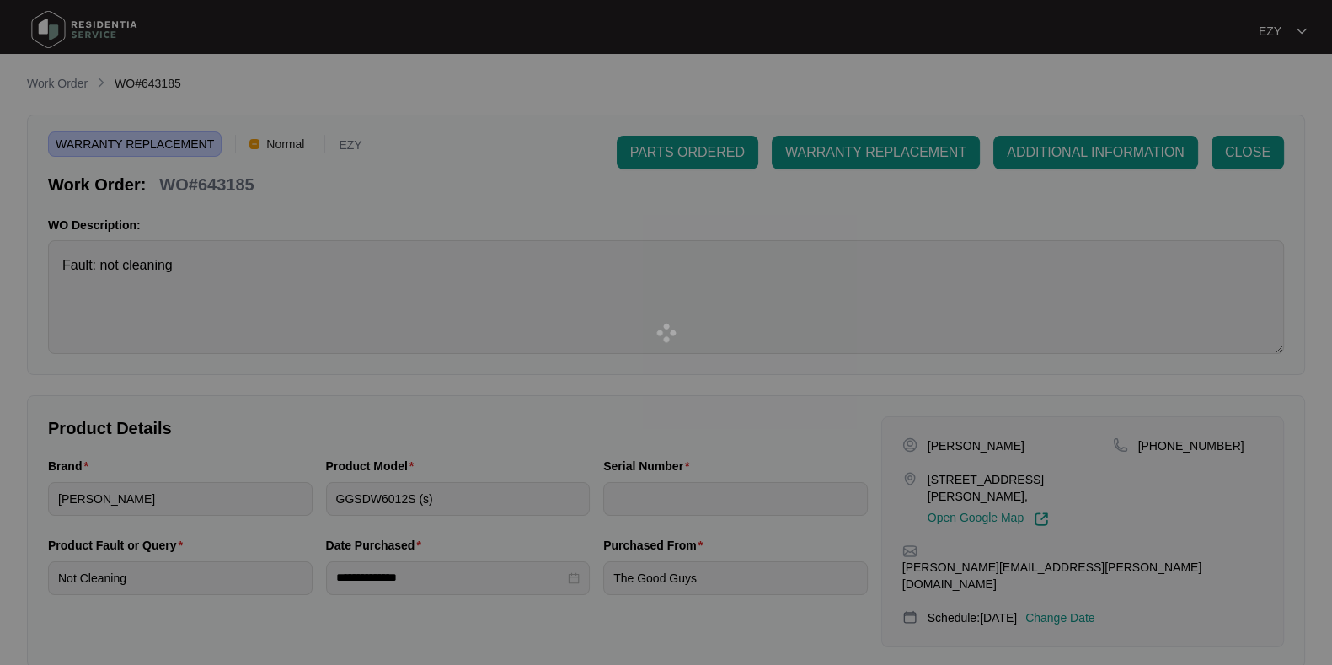
type input "23087084060100021"
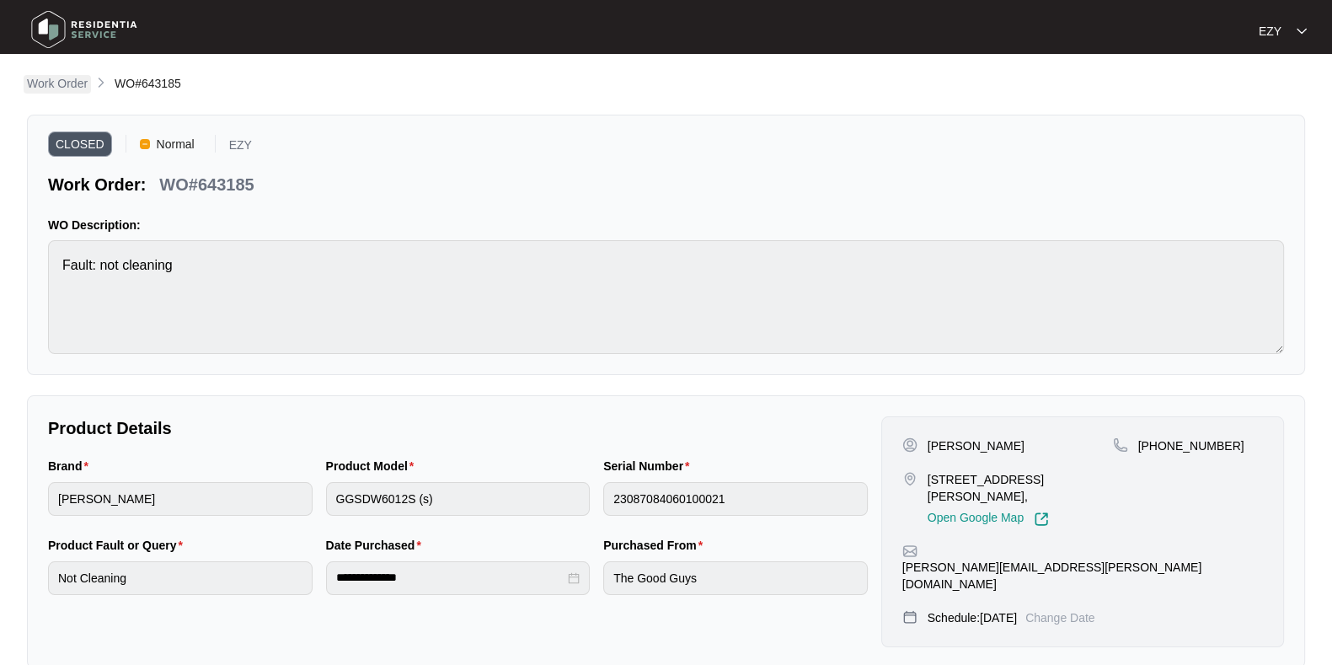
click at [70, 78] on p "Work Order" at bounding box center [57, 83] width 61 height 17
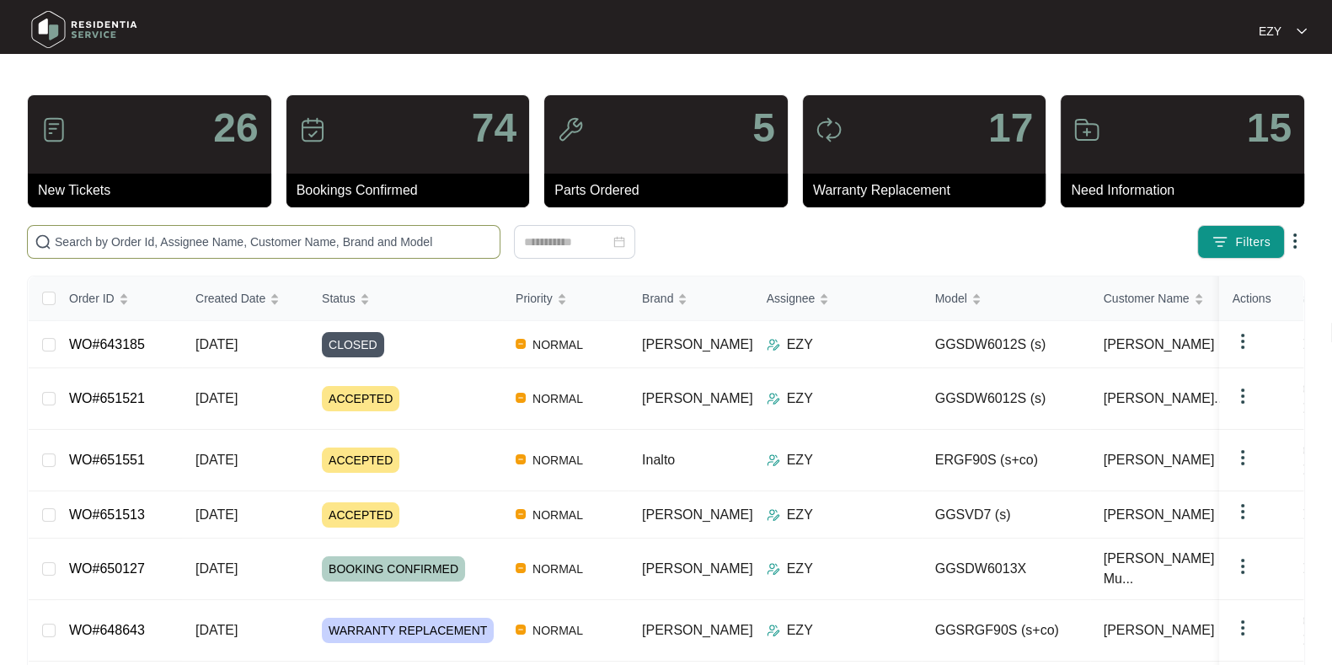
click at [392, 241] on input "text" at bounding box center [274, 242] width 438 height 19
paste input "650127"
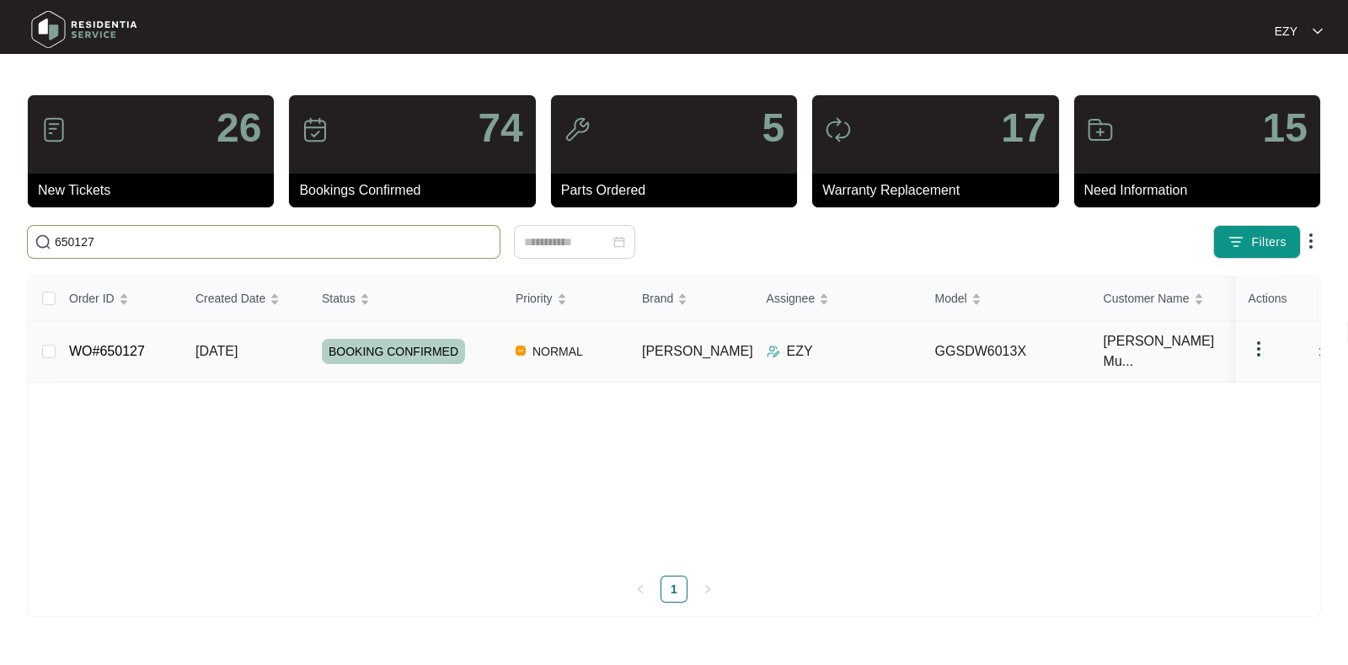
type input "650127"
click at [473, 347] on div "BOOKING CONFIRMED" at bounding box center [412, 351] width 180 height 25
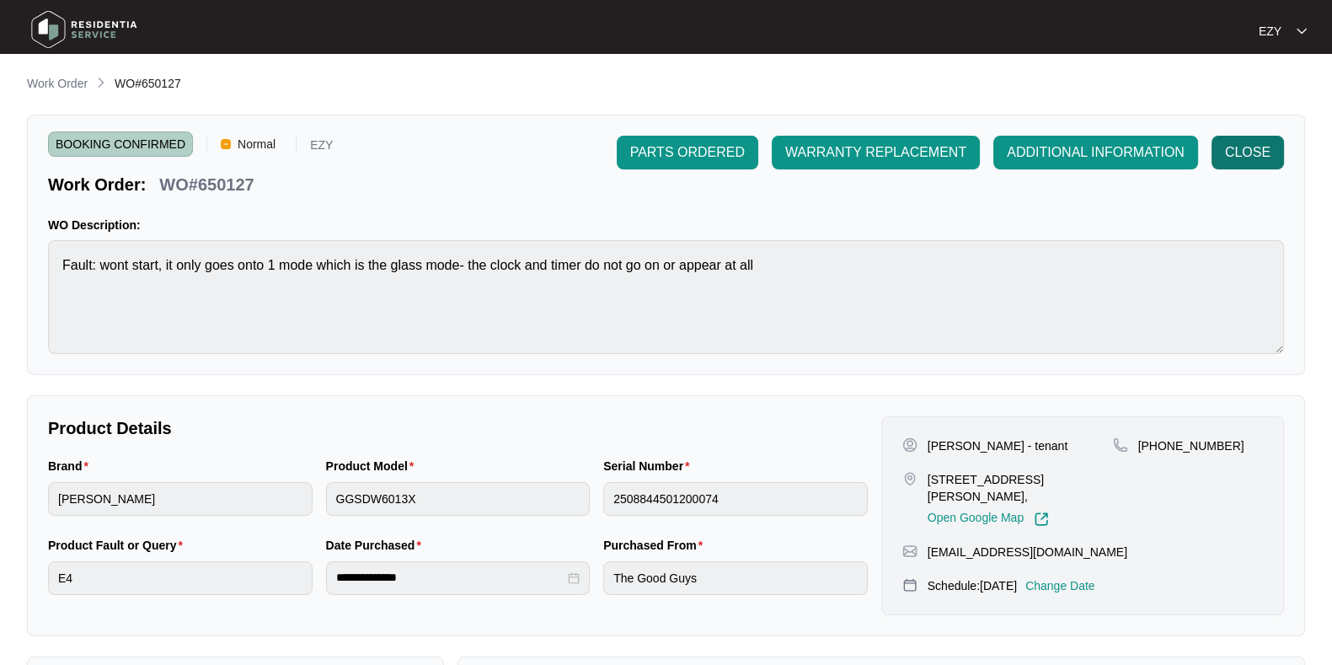
click at [1239, 158] on span "CLOSE" at bounding box center [1247, 152] width 45 height 20
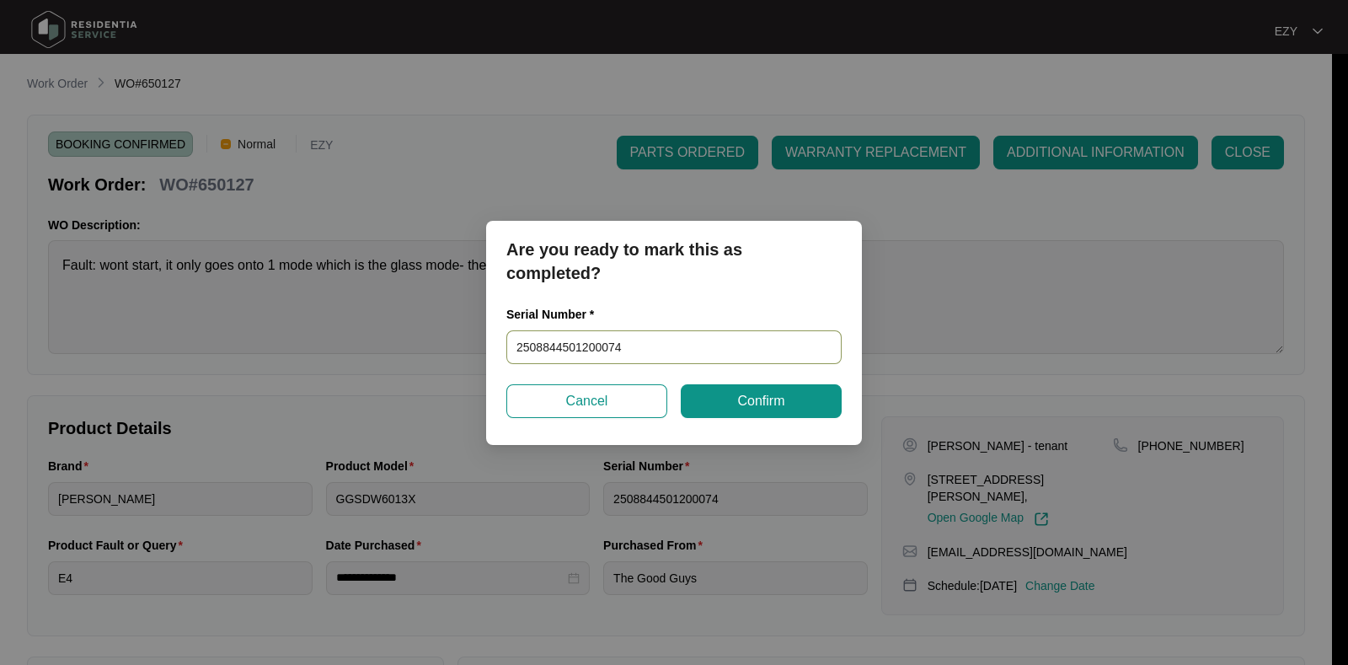
click at [619, 345] on input "2508844501200074" at bounding box center [673, 347] width 335 height 34
click at [746, 394] on span "Confirm" at bounding box center [760, 401] width 47 height 20
